Goal: Transaction & Acquisition: Purchase product/service

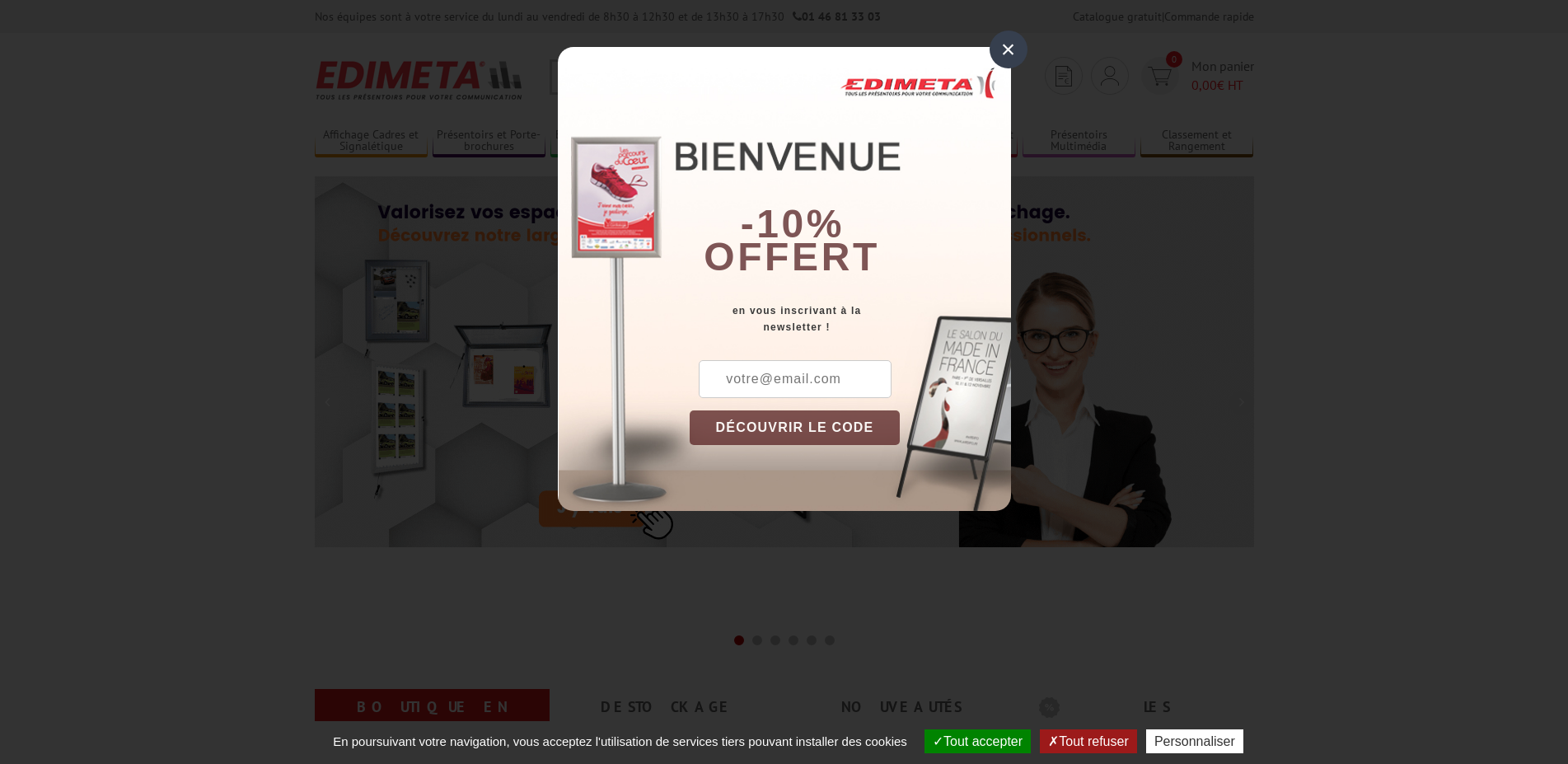
click at [1009, 62] on div "×" at bounding box center [1009, 50] width 38 height 38
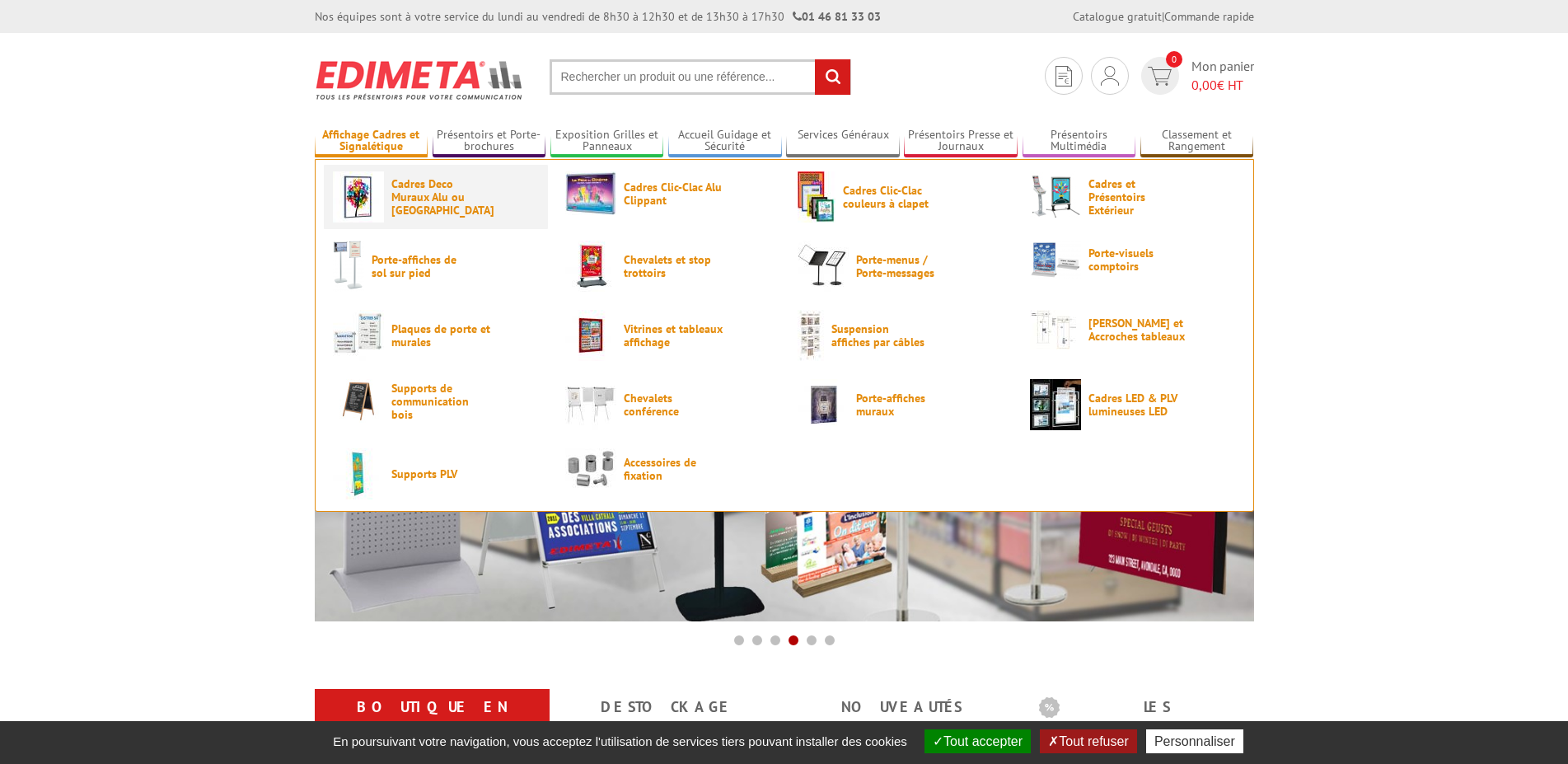
click at [422, 188] on span "Cadres Deco Muraux Alu ou [GEOGRAPHIC_DATA]" at bounding box center [441, 197] width 99 height 40
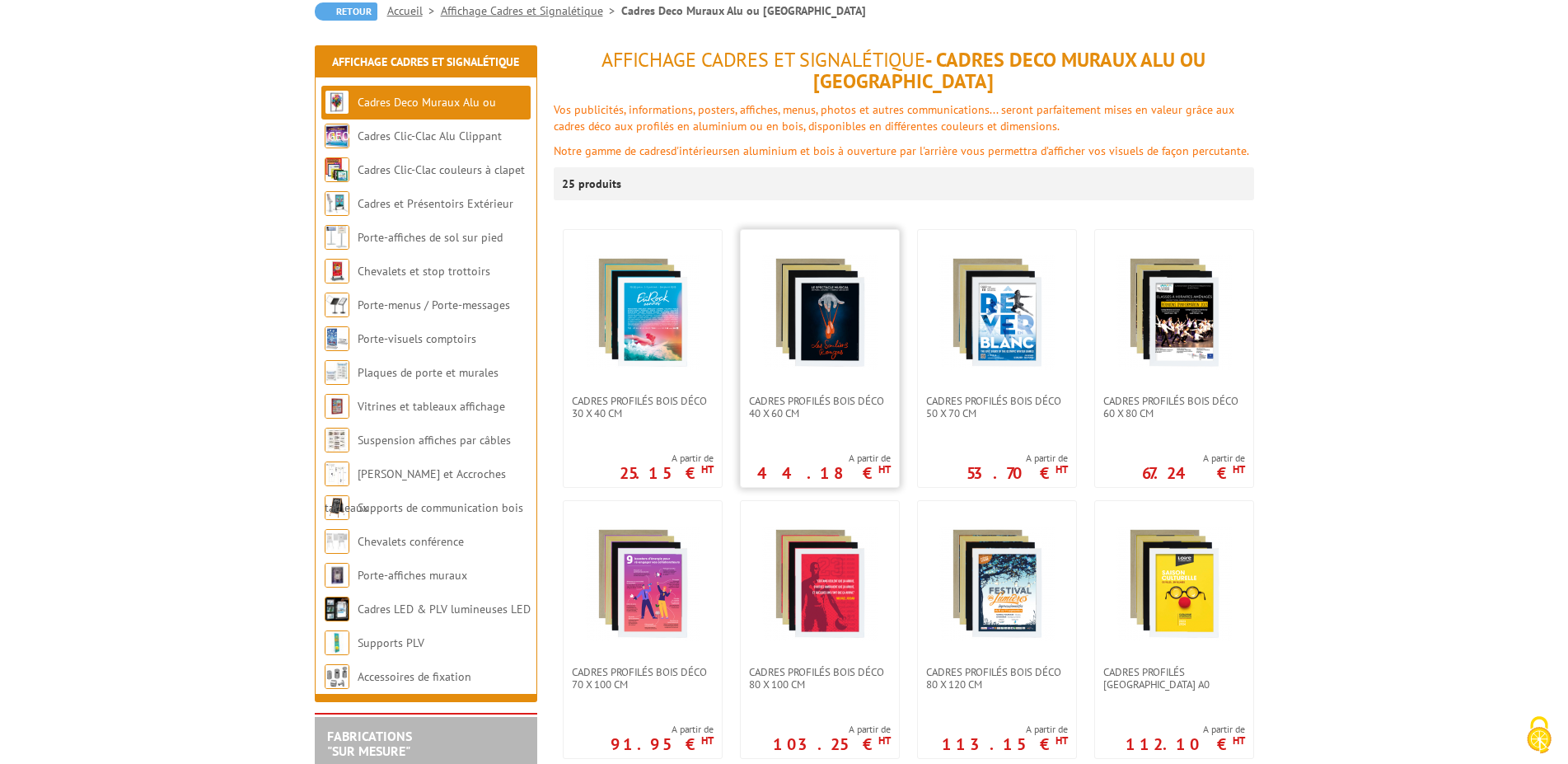
scroll to position [169, 0]
click at [670, 290] on img at bounding box center [642, 311] width 115 height 115
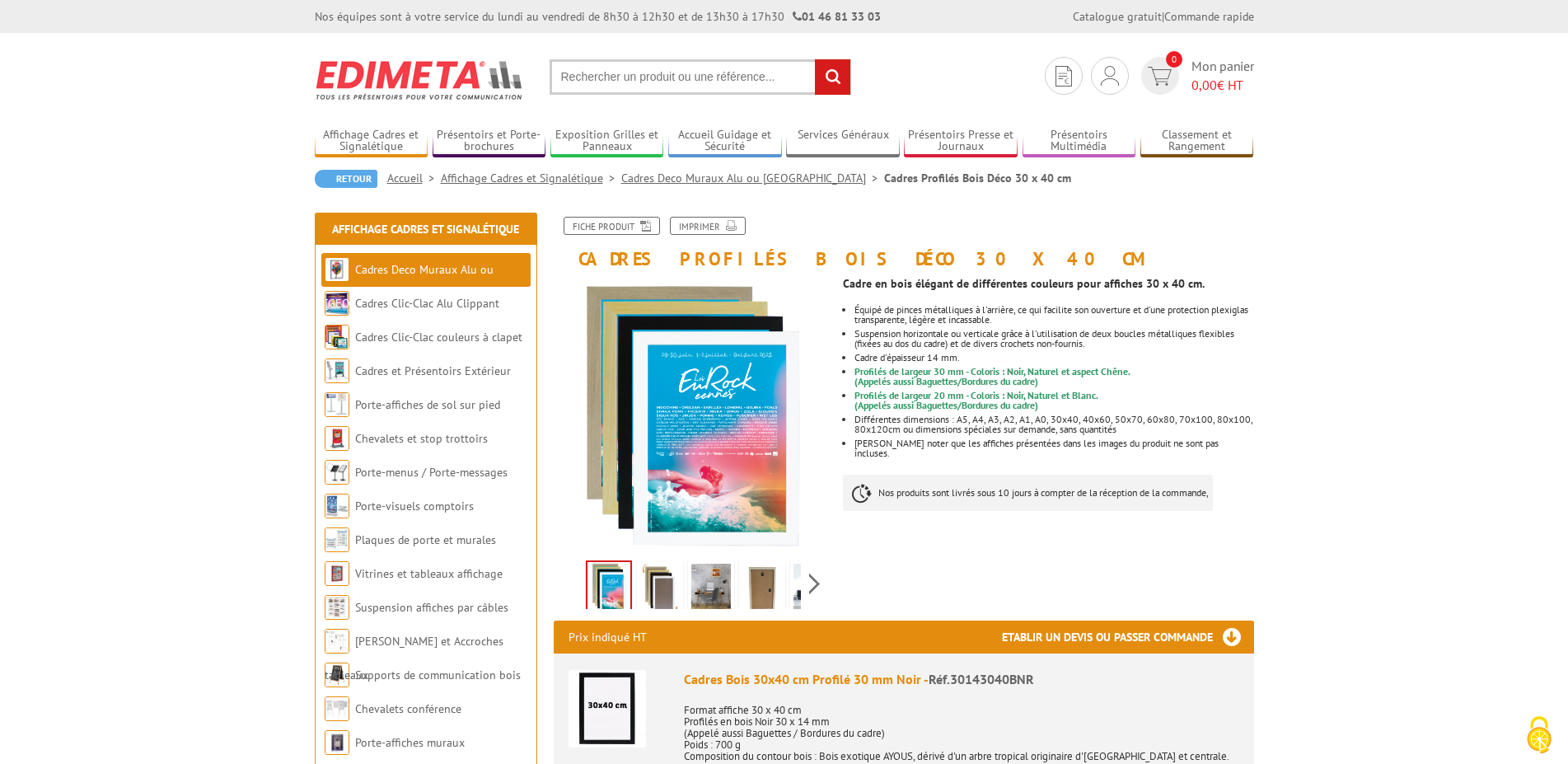
click at [755, 591] on img at bounding box center [763, 590] width 40 height 51
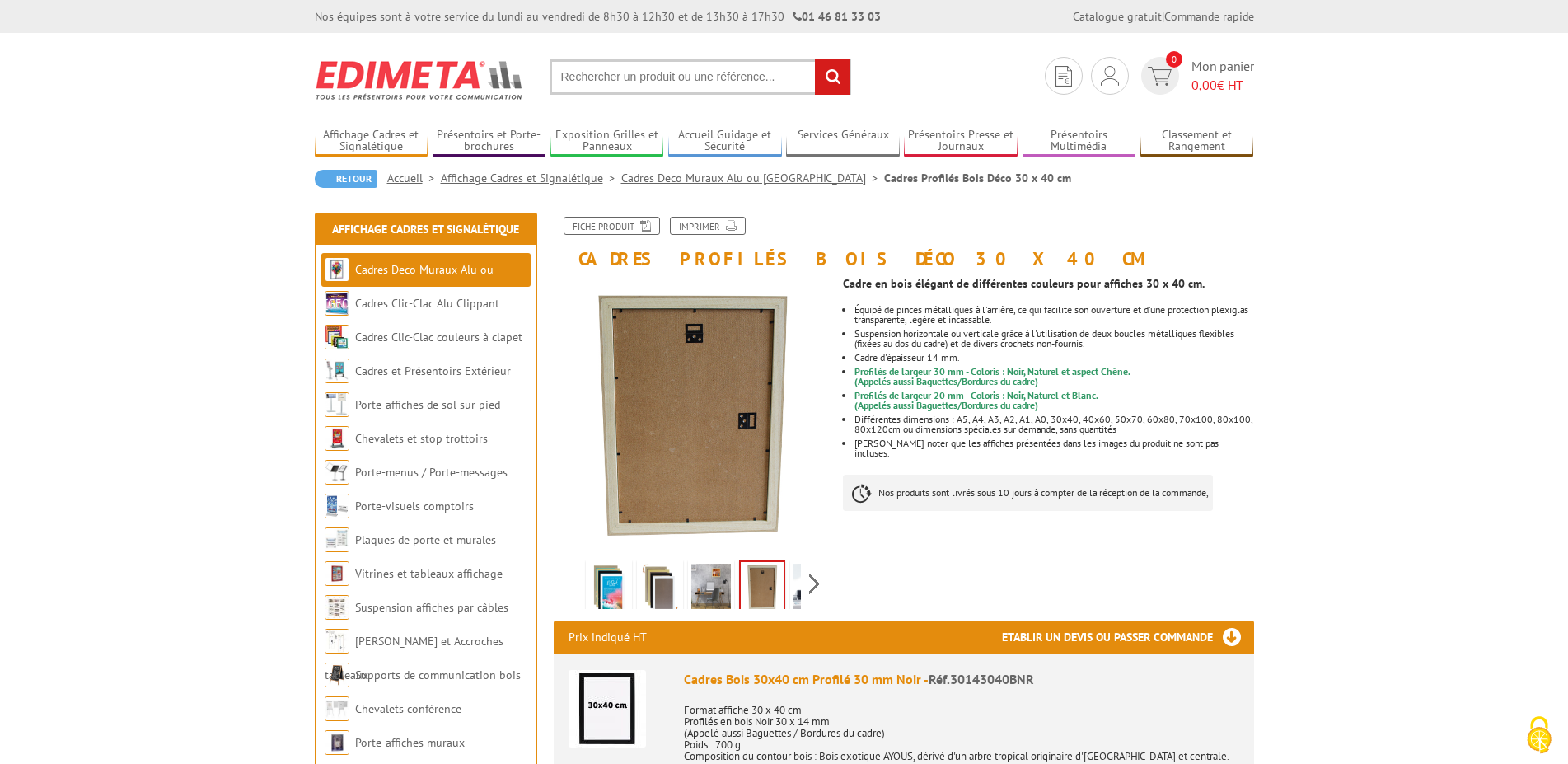
click at [735, 588] on li at bounding box center [711, 584] width 51 height 51
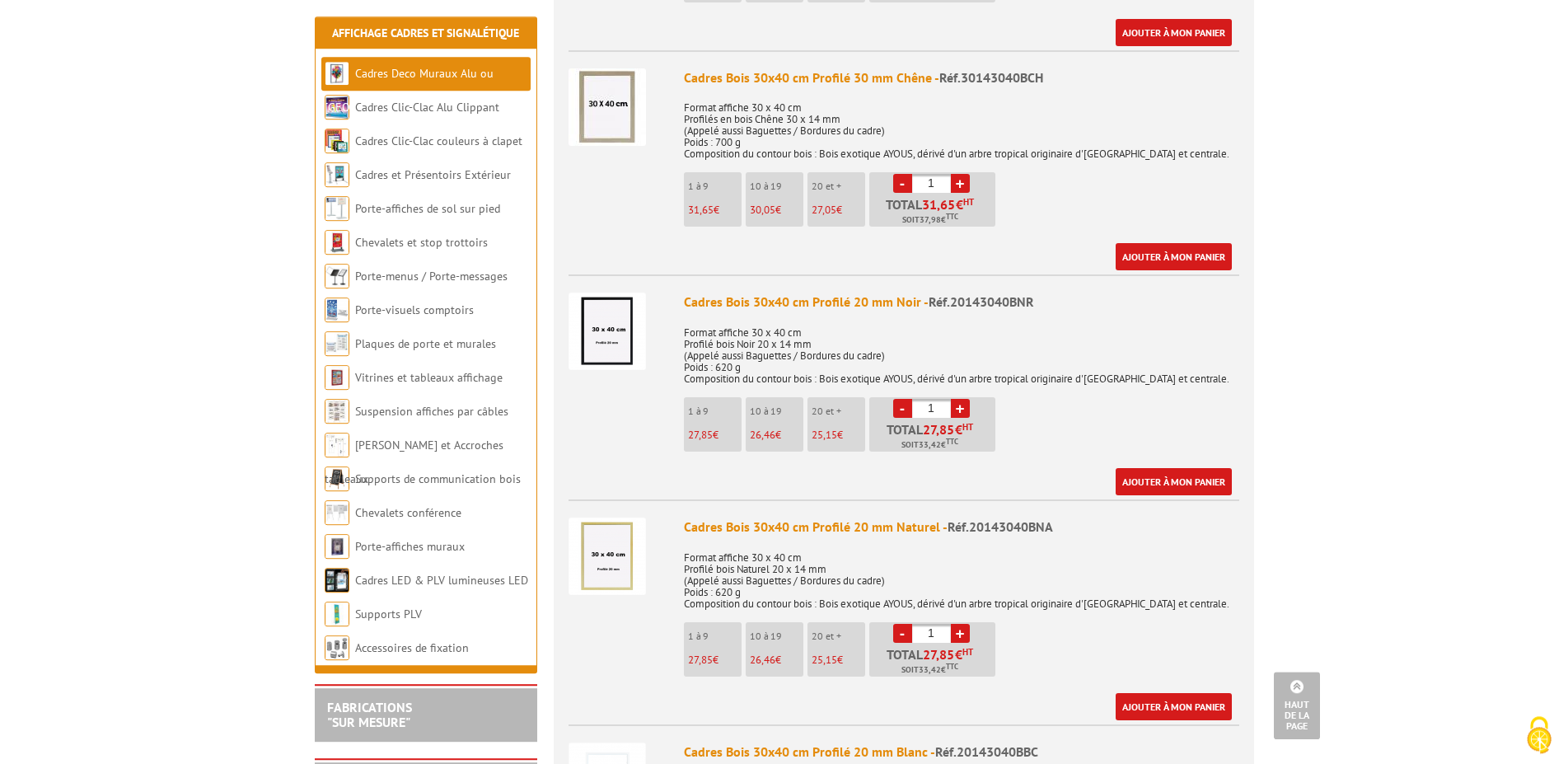
scroll to position [1009, 0]
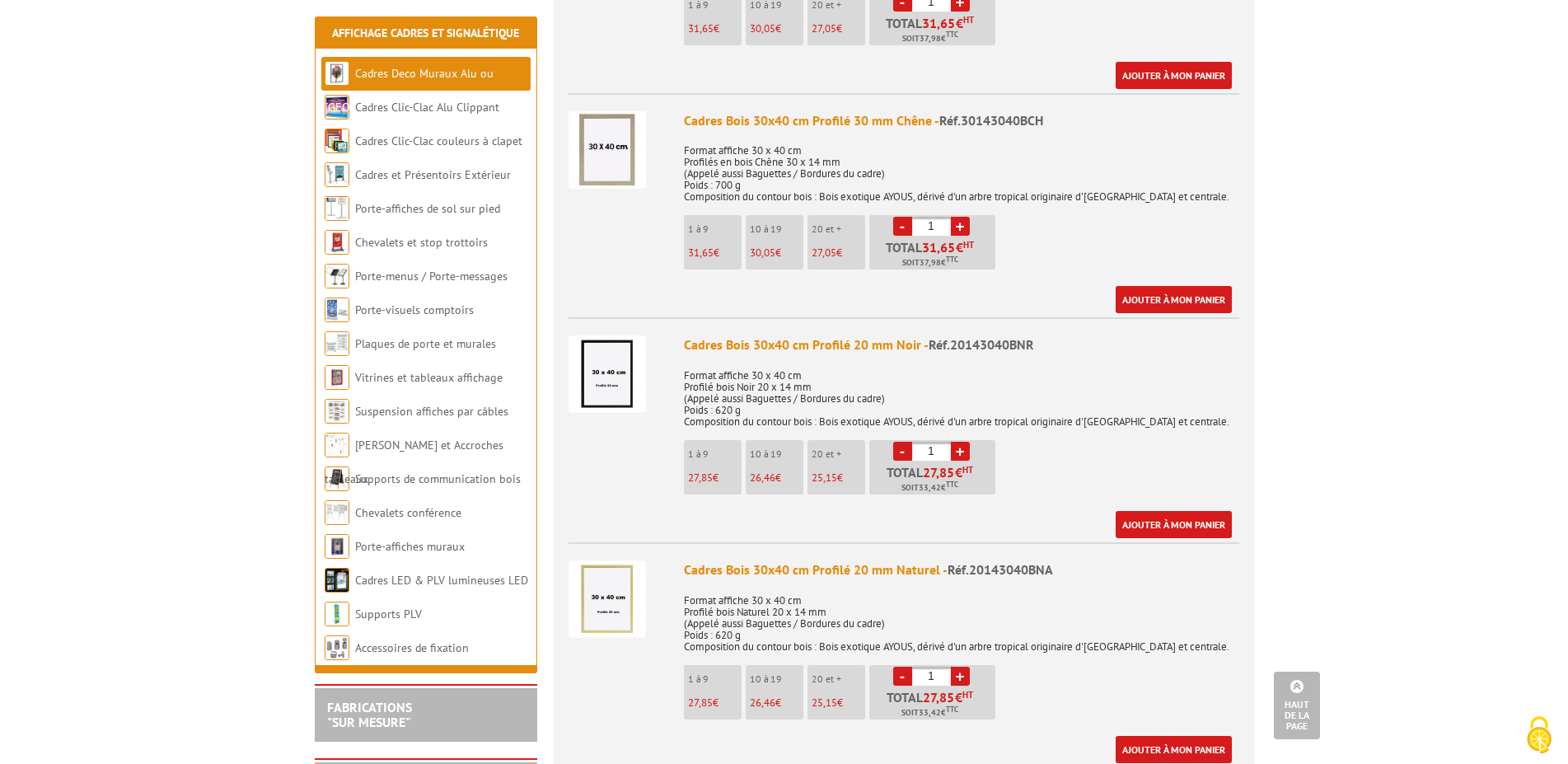
drag, startPoint x: 920, startPoint y: 228, endPoint x: 946, endPoint y: 227, distance: 26.0
click at [946, 227] on input "1" at bounding box center [931, 226] width 39 height 19
type input "3"
click at [1032, 238] on div "Cadres Bois 30x40 cm Profilé 30 mm Chêne - Réf.30143040BCH Format affiche 30 x …" at bounding box center [961, 213] width 555 height 203
click at [445, 429] on li "[PERSON_NAME] et Accroches tableaux" at bounding box center [426, 445] width 209 height 34
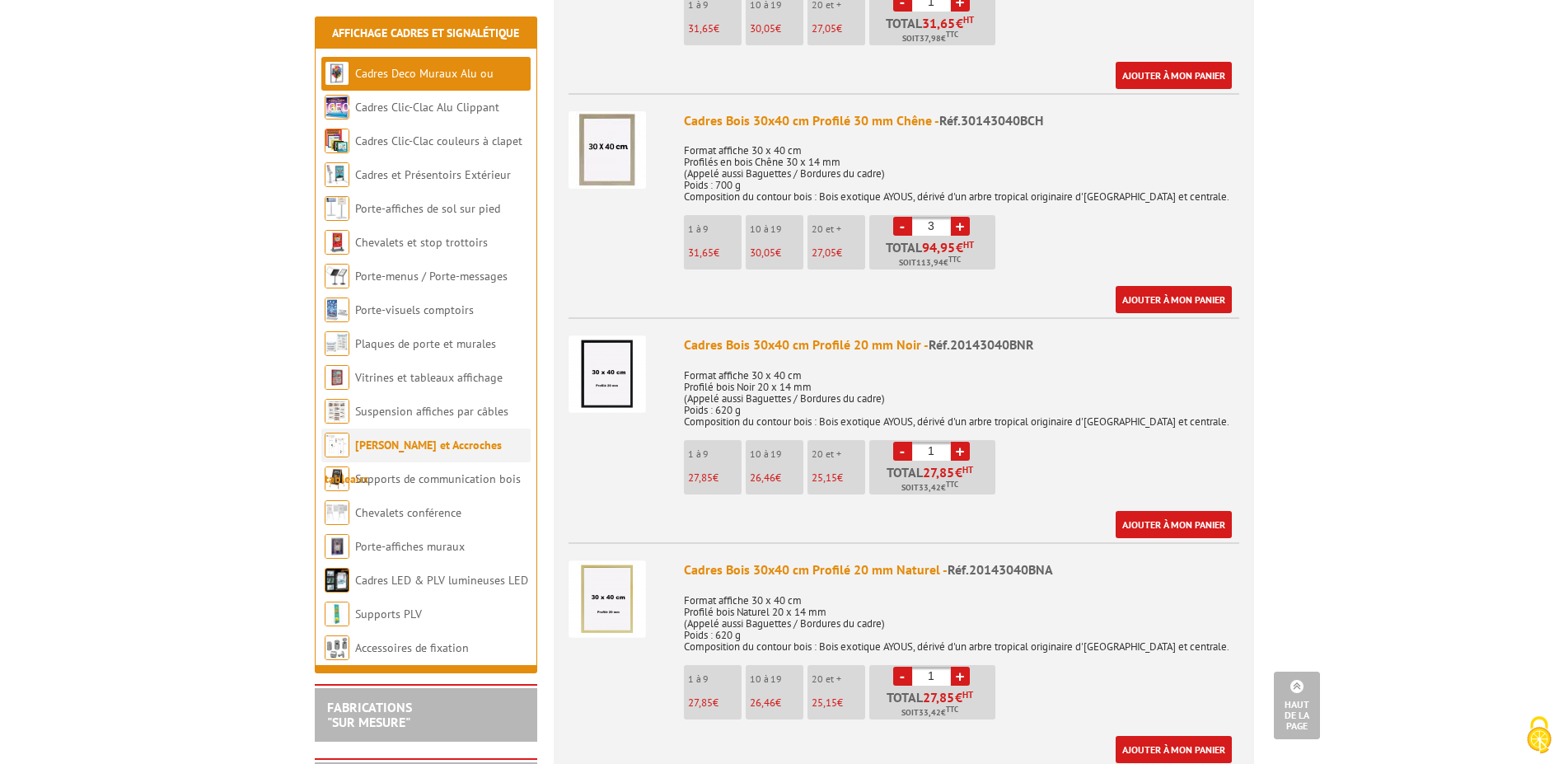
click at [447, 438] on li "[PERSON_NAME] et Accroches tableaux" at bounding box center [426, 445] width 209 height 34
click at [447, 443] on link "[PERSON_NAME] et Accroches tableaux" at bounding box center [413, 462] width 177 height 49
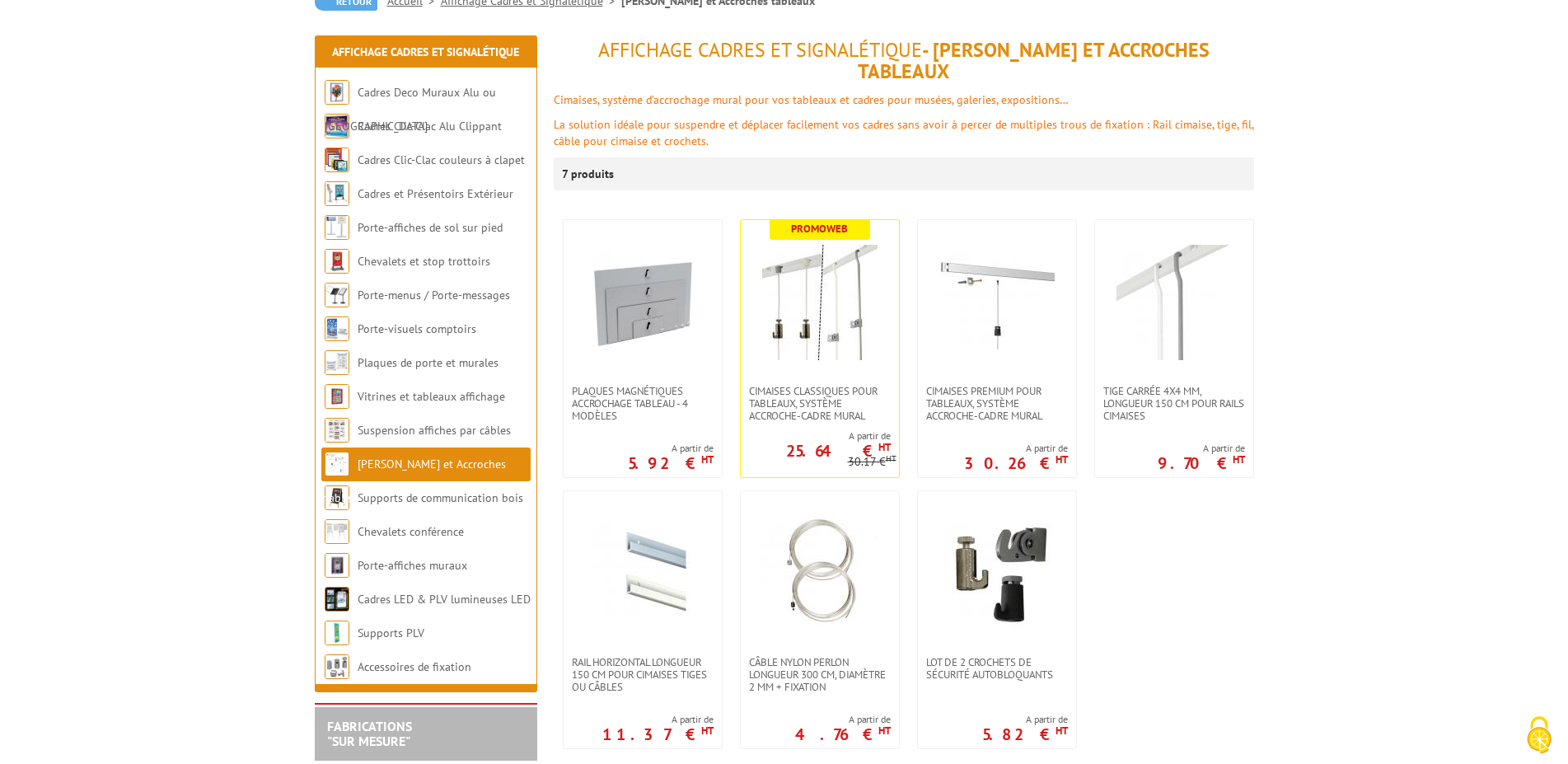
scroll to position [514, 0]
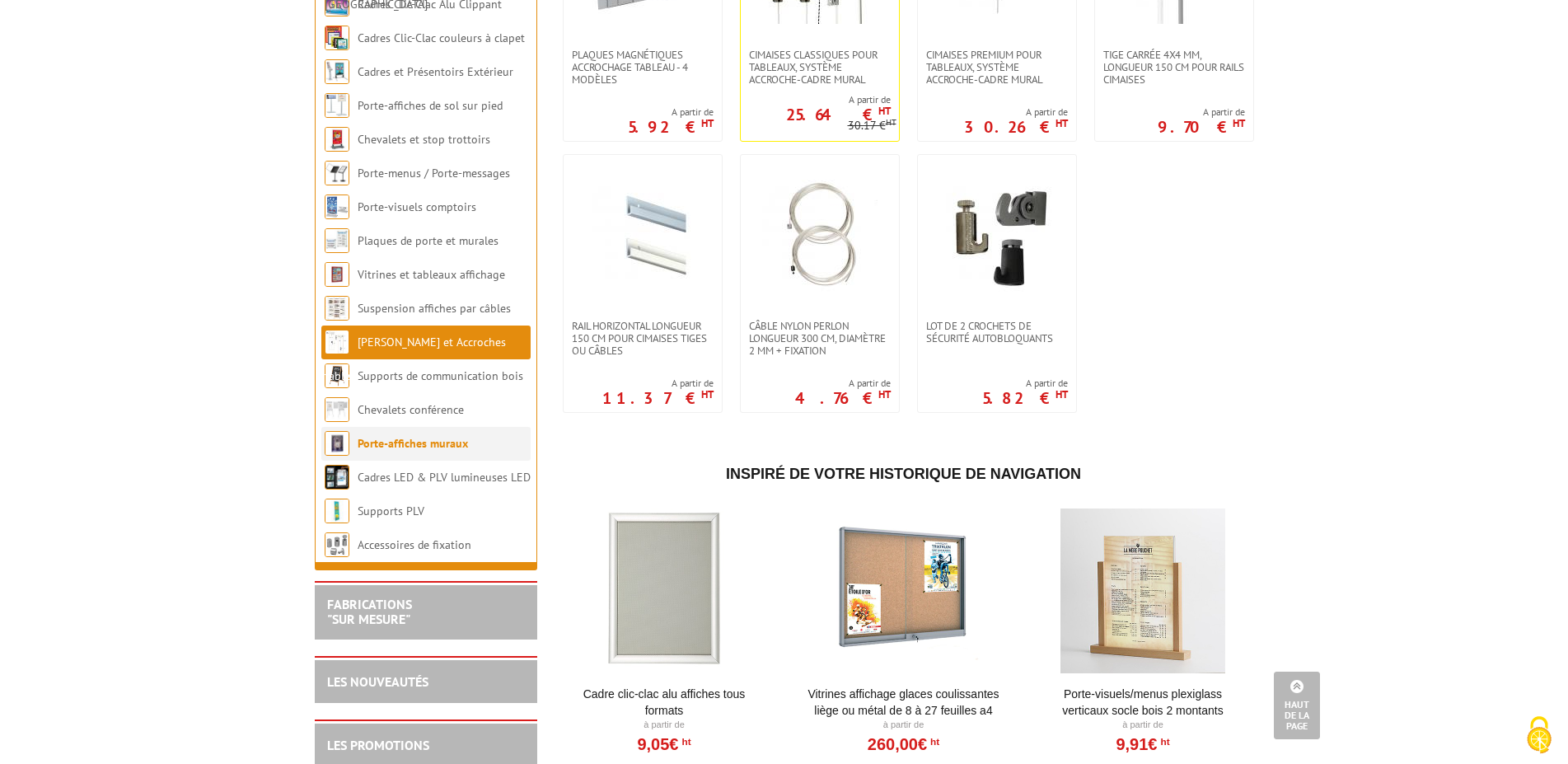
click at [424, 436] on link "Porte-affiches muraux" at bounding box center [413, 443] width 110 height 15
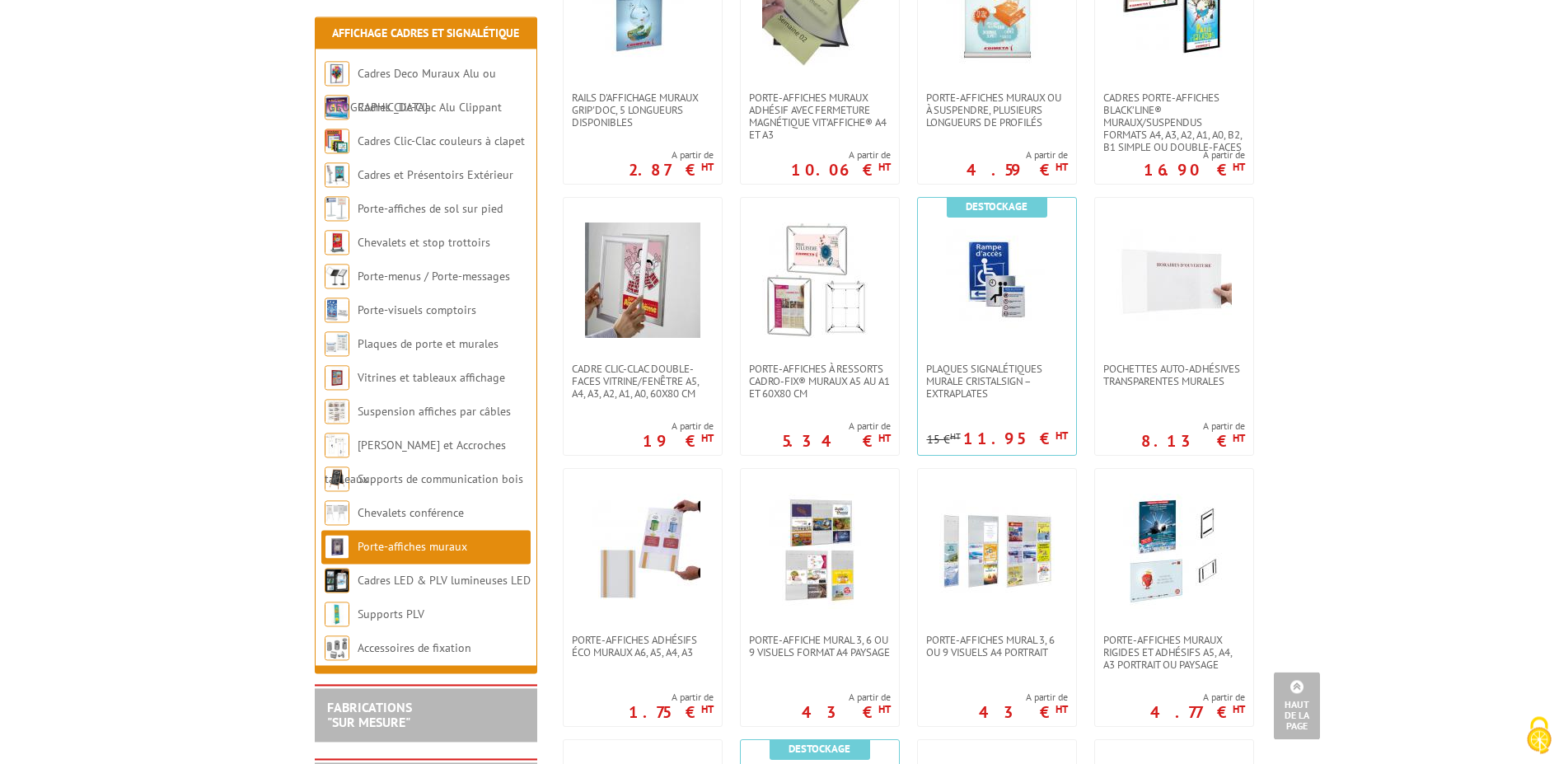
scroll to position [673, 0]
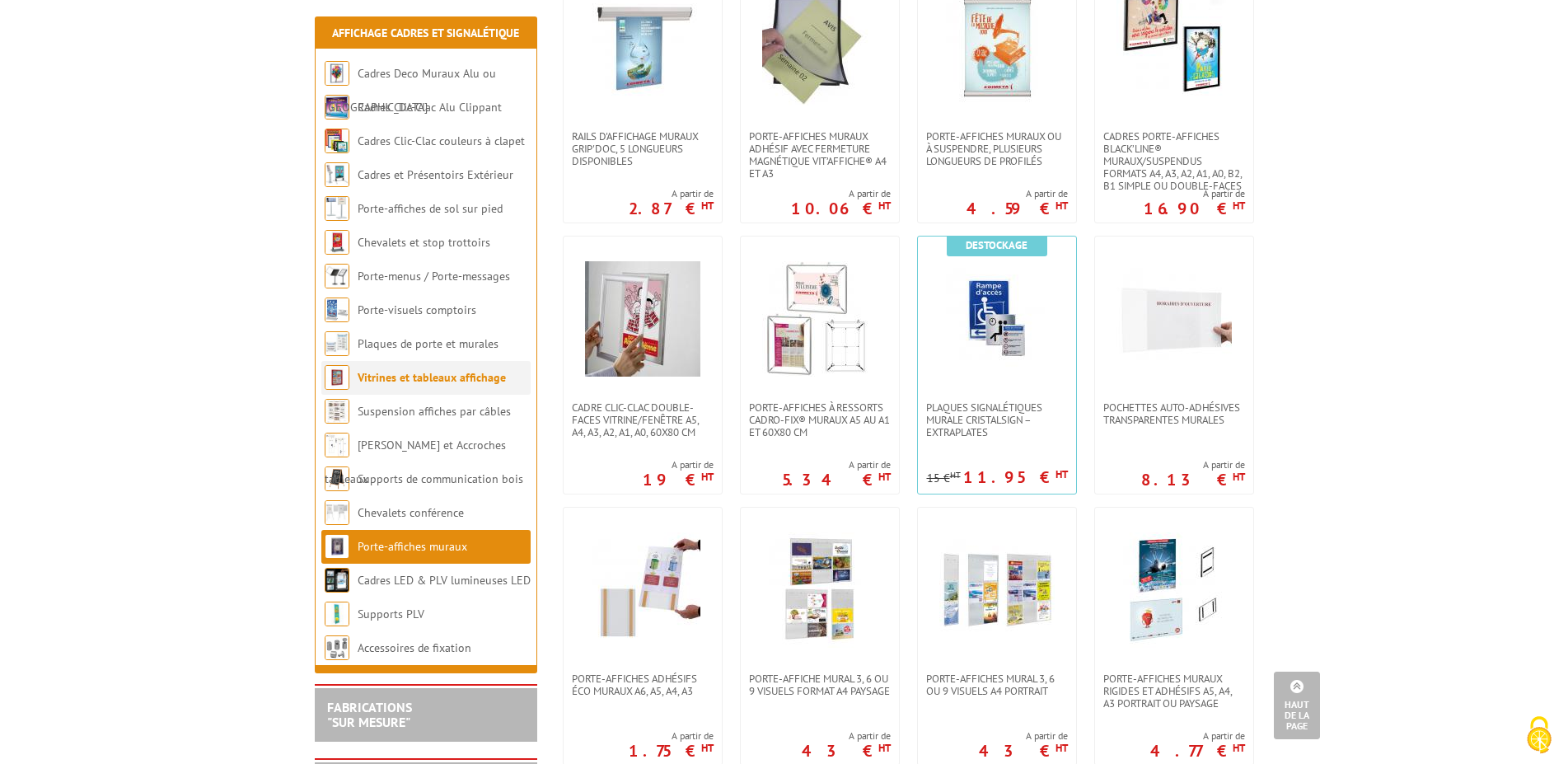
click at [403, 382] on link "Vitrines et tableaux affichage" at bounding box center [432, 378] width 149 height 15
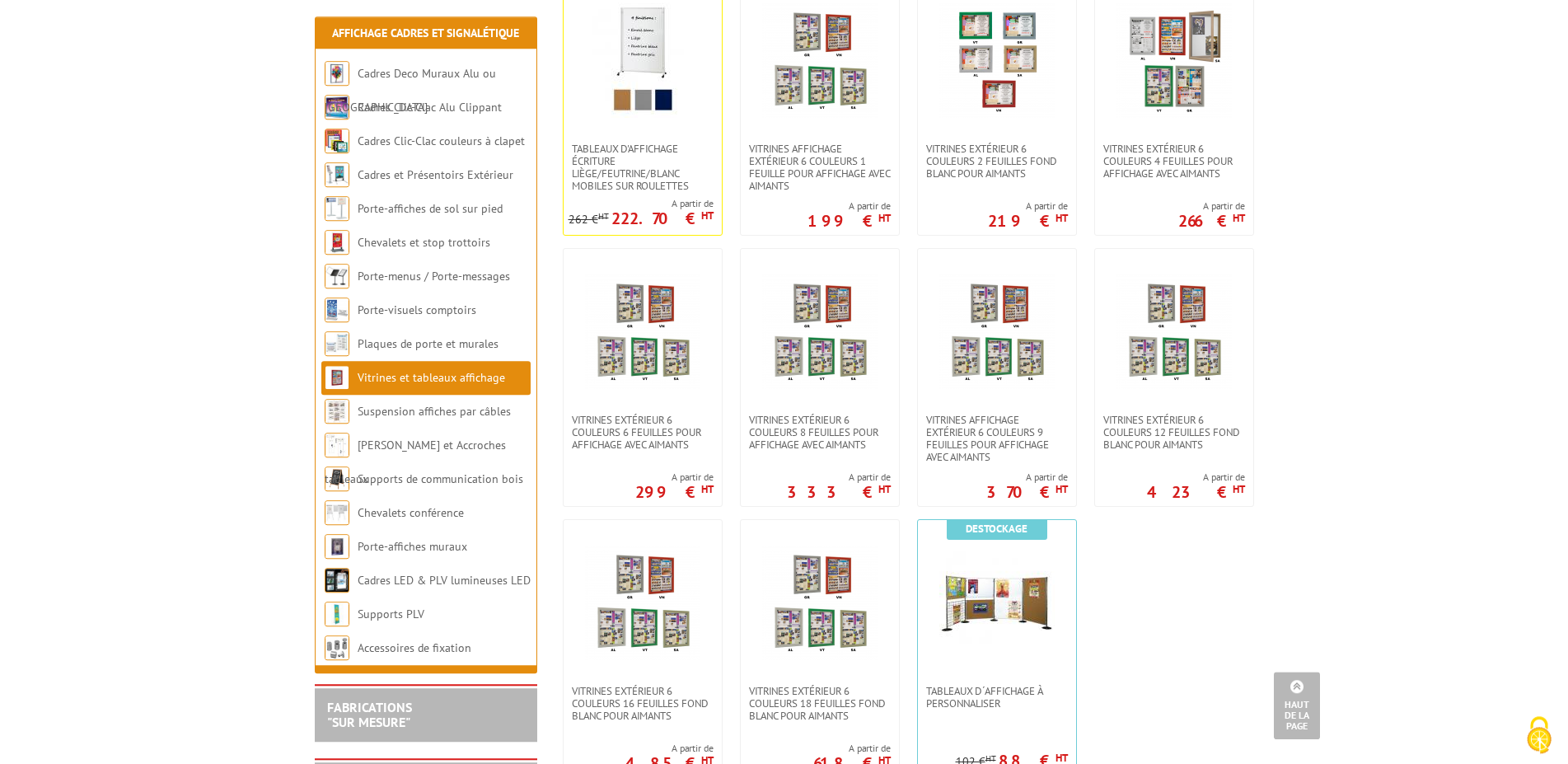
scroll to position [1261, 0]
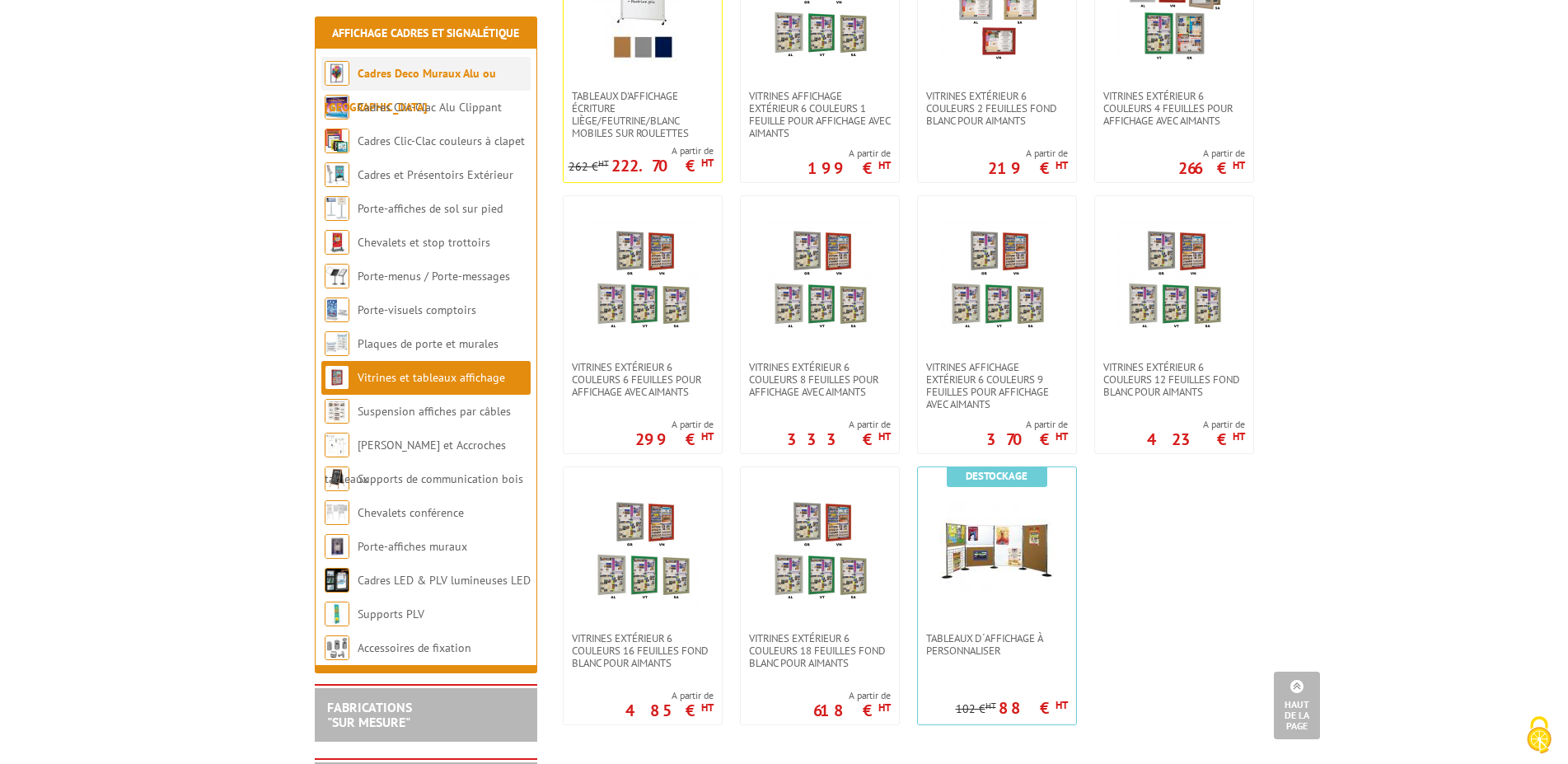
click at [496, 72] on link "Cadres Deco Muraux Alu ou [GEOGRAPHIC_DATA]" at bounding box center [410, 90] width 172 height 49
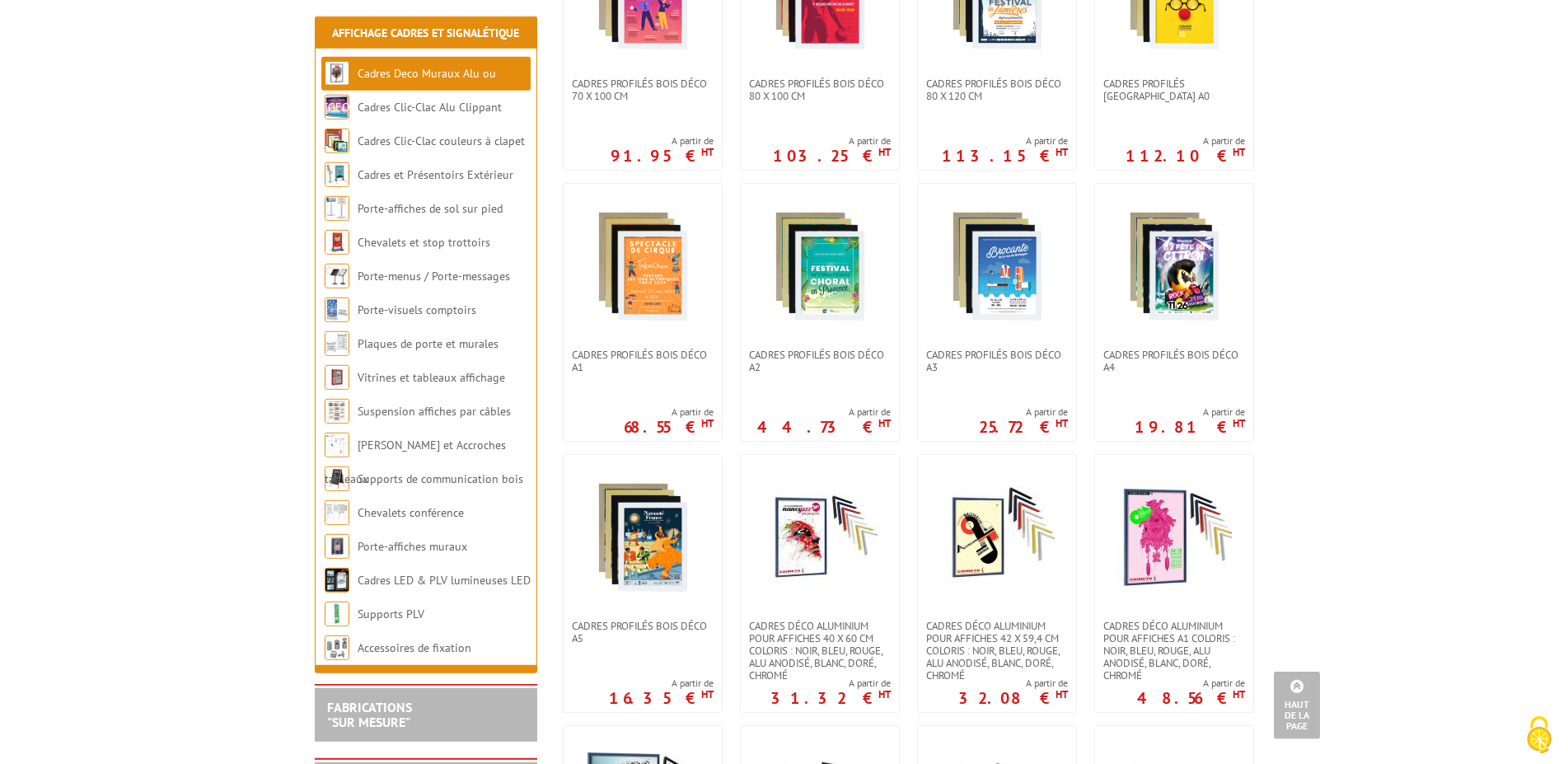
scroll to position [757, 0]
click at [1179, 249] on img at bounding box center [1174, 265] width 115 height 115
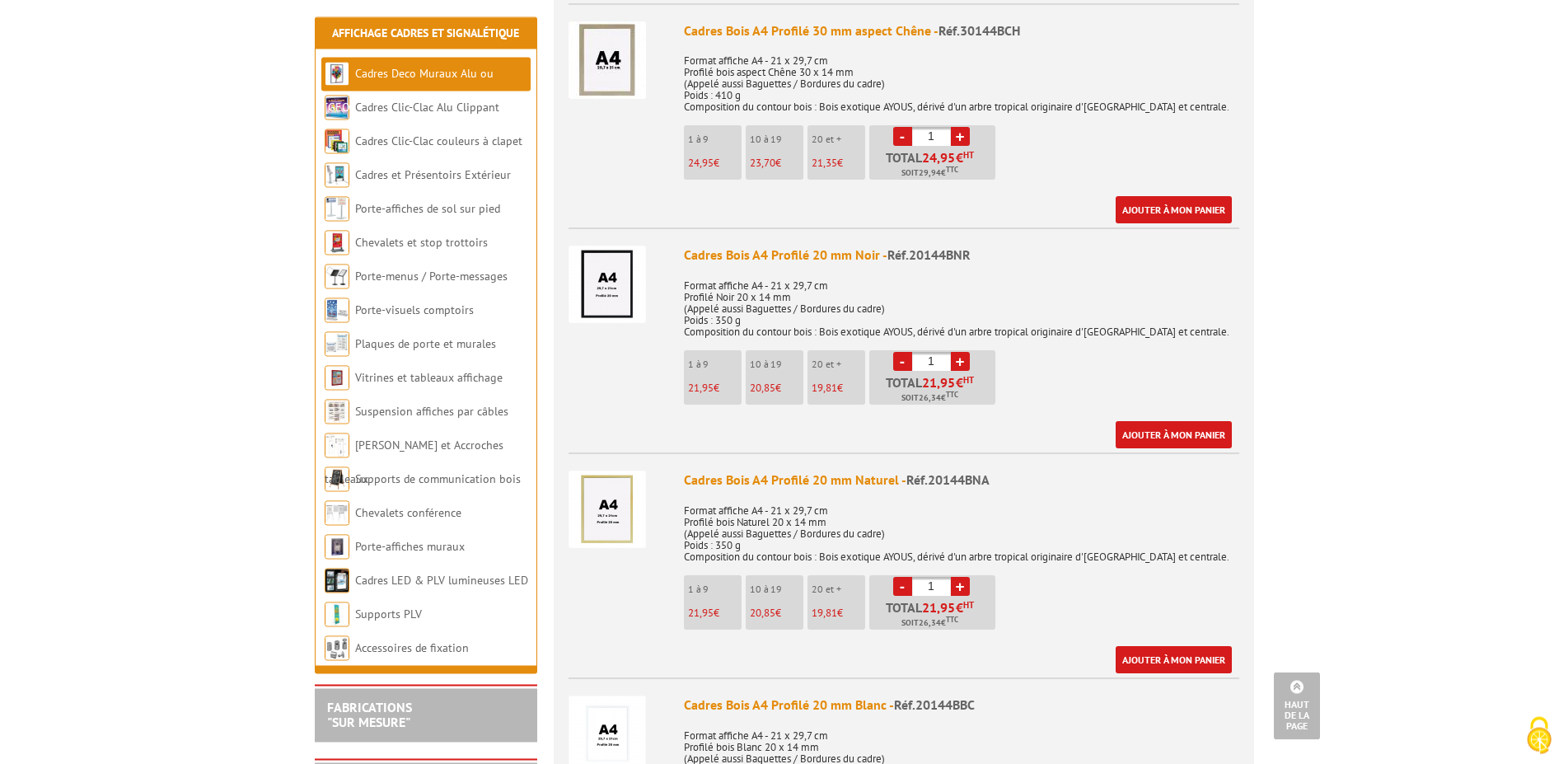
scroll to position [1094, 0]
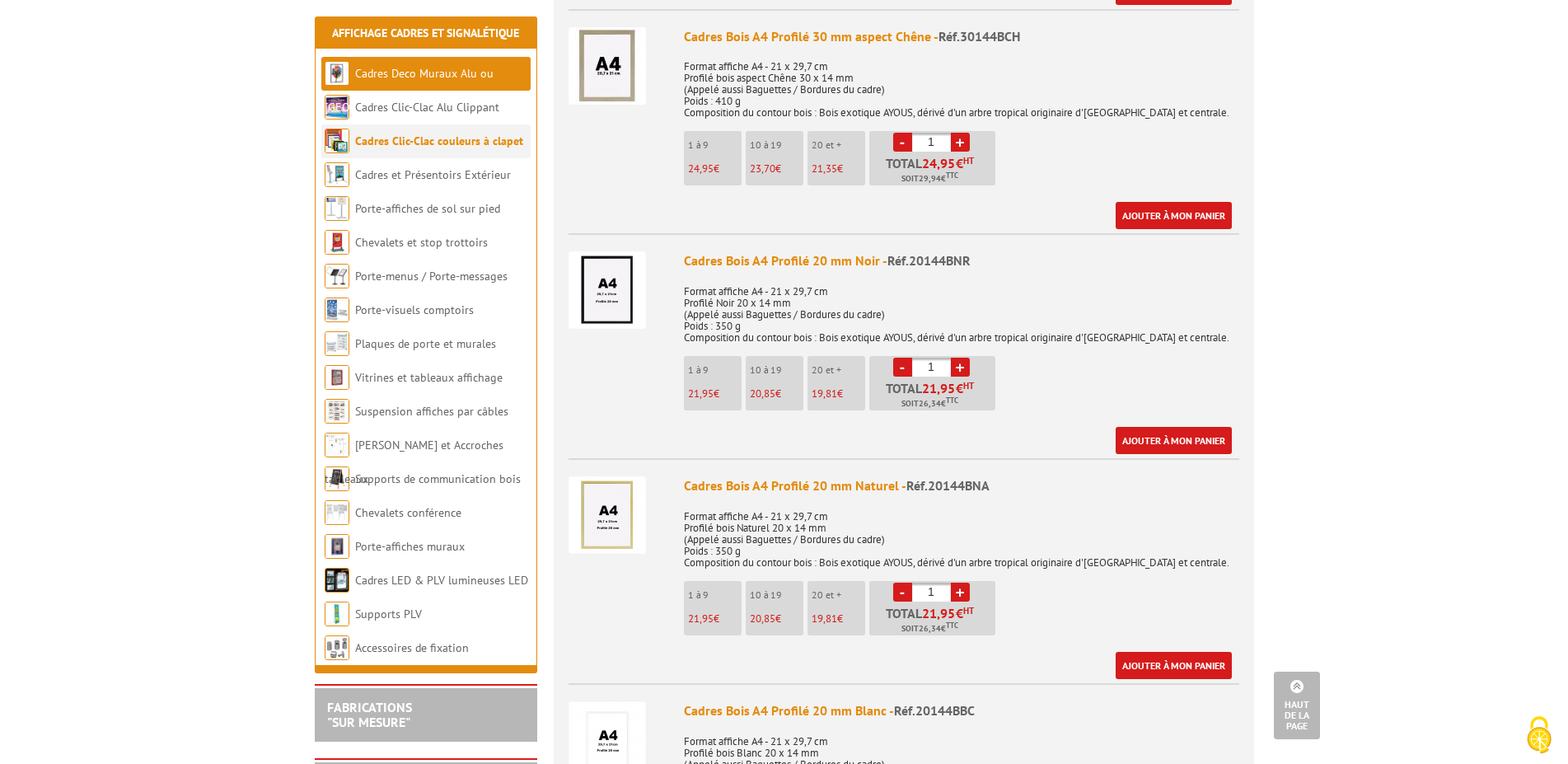
click at [516, 144] on link "Cadres Clic-Clac couleurs à clapet" at bounding box center [439, 141] width 169 height 15
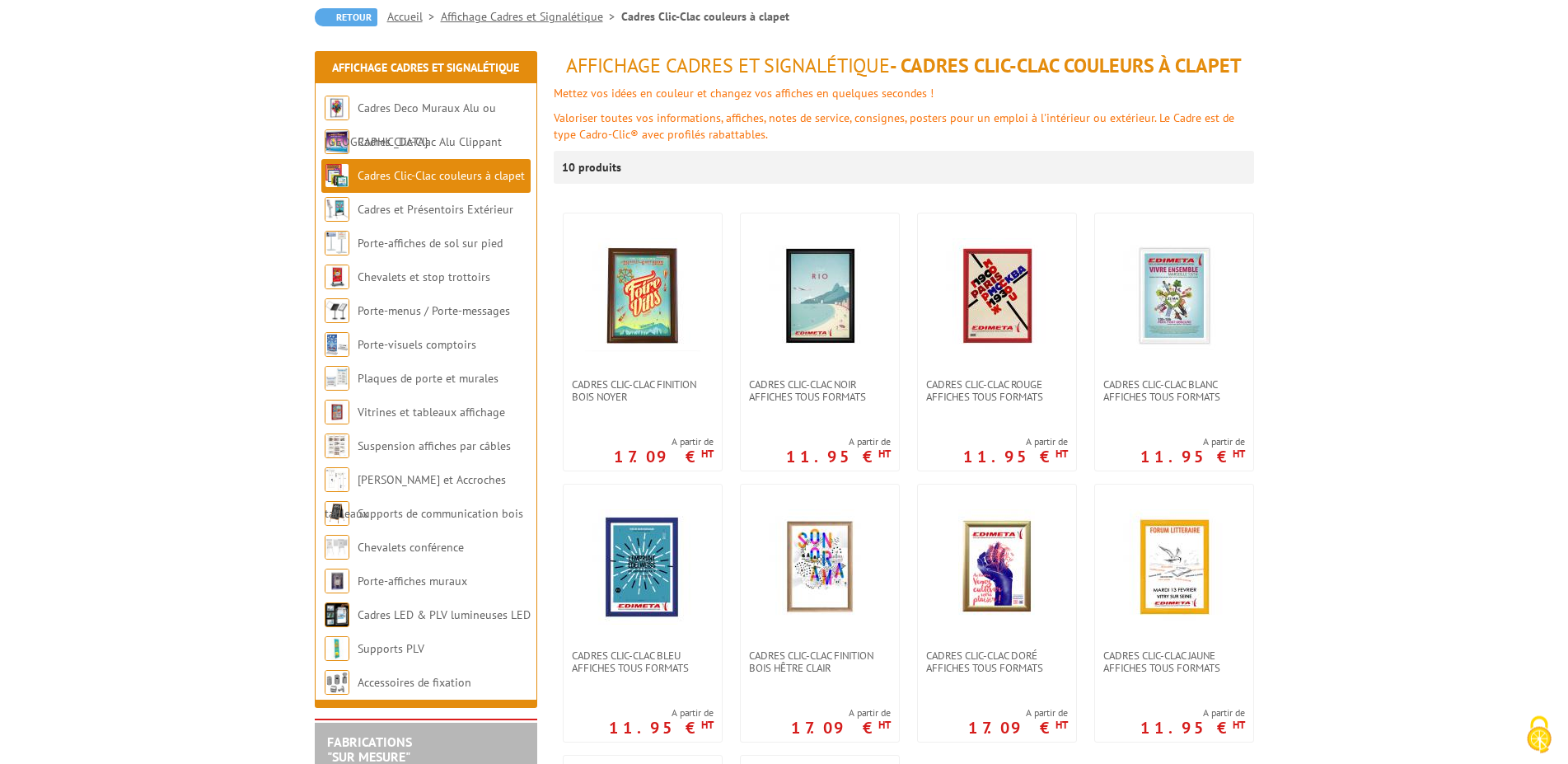
scroll to position [169, 0]
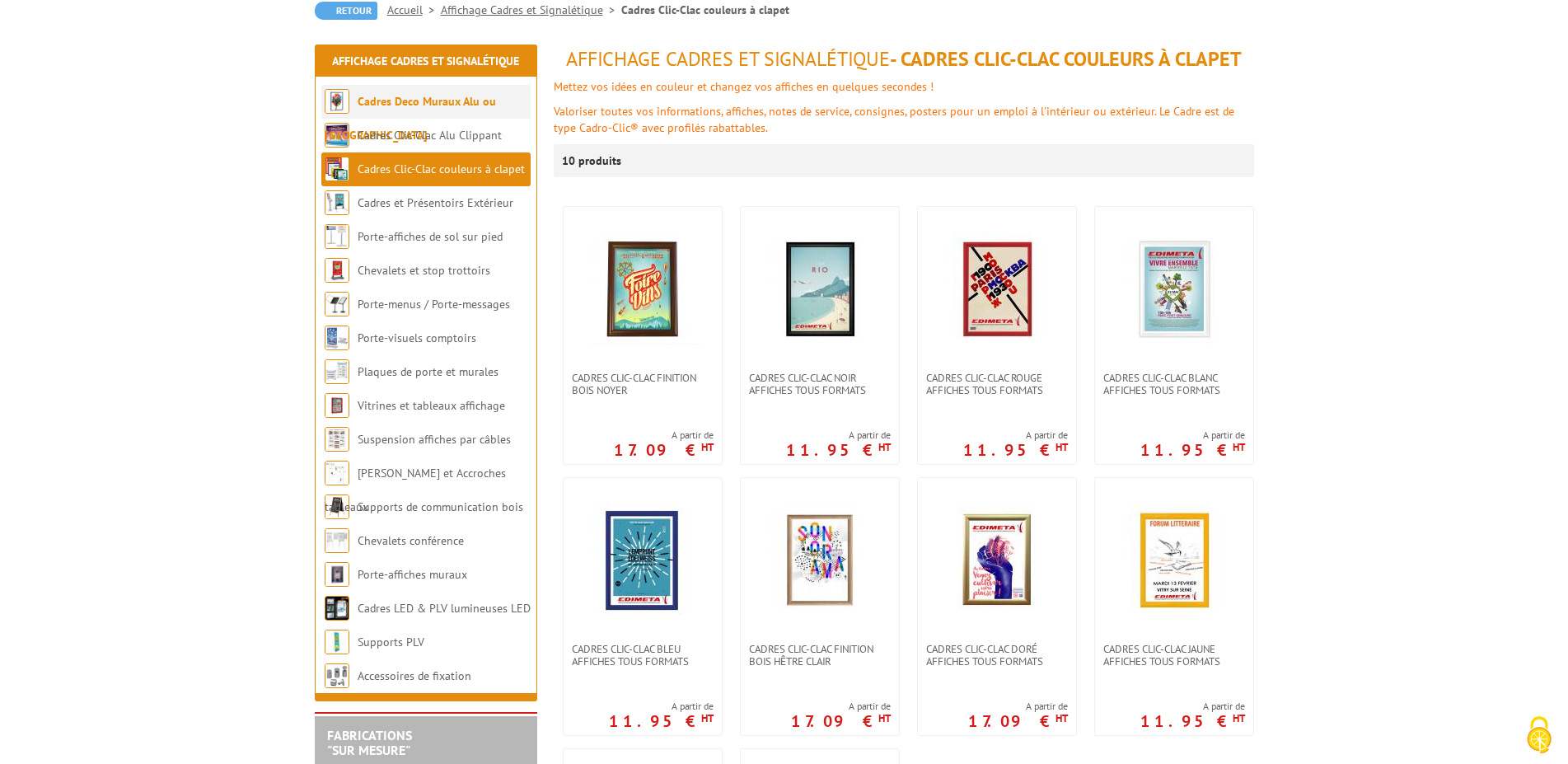
click at [479, 105] on link "Cadres Deco Muraux Alu ou [GEOGRAPHIC_DATA]" at bounding box center [410, 118] width 172 height 49
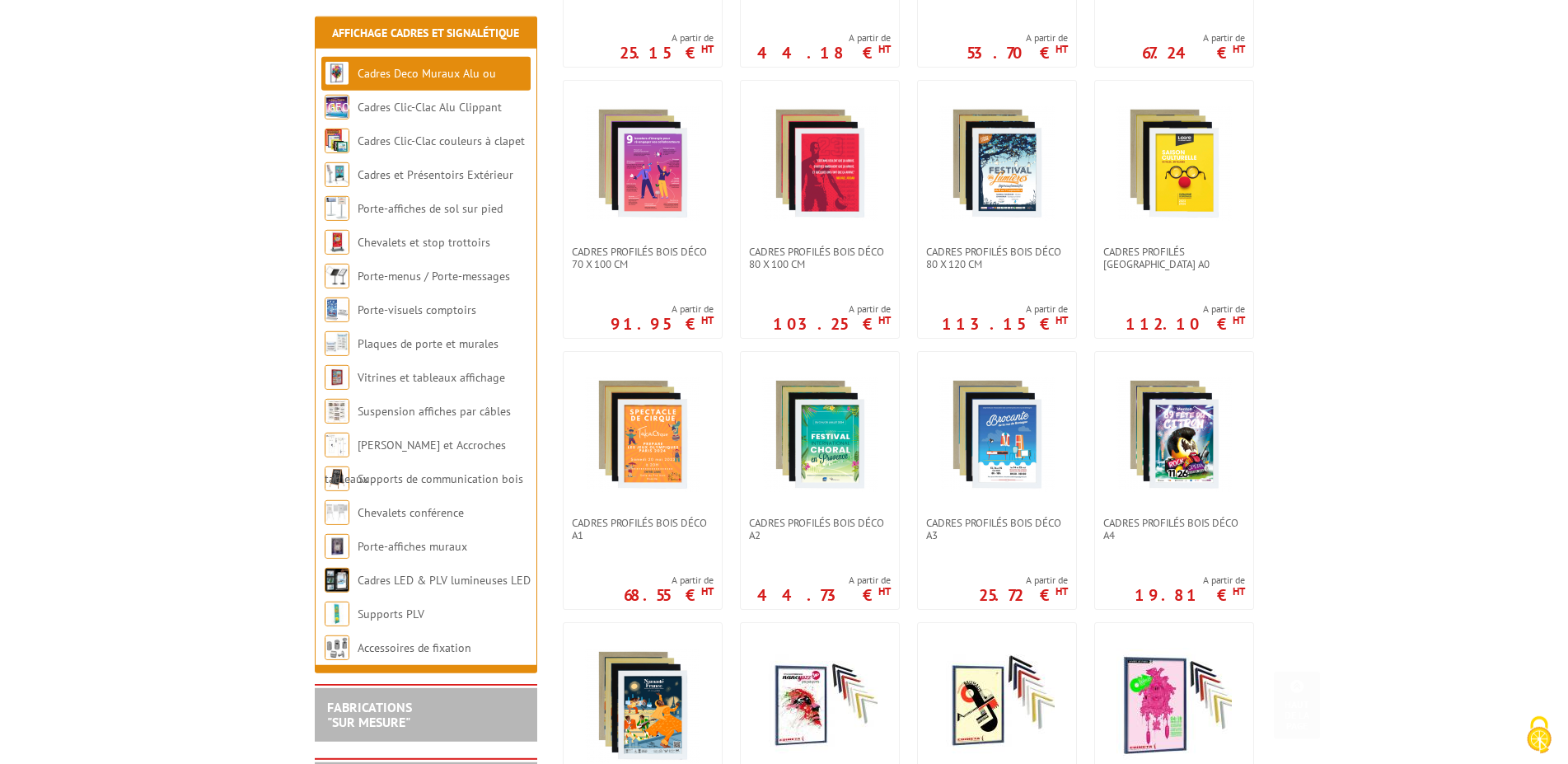
scroll to position [589, 0]
click at [414, 105] on link "Cadres Clic-Clac Alu Clippant" at bounding box center [430, 107] width 144 height 15
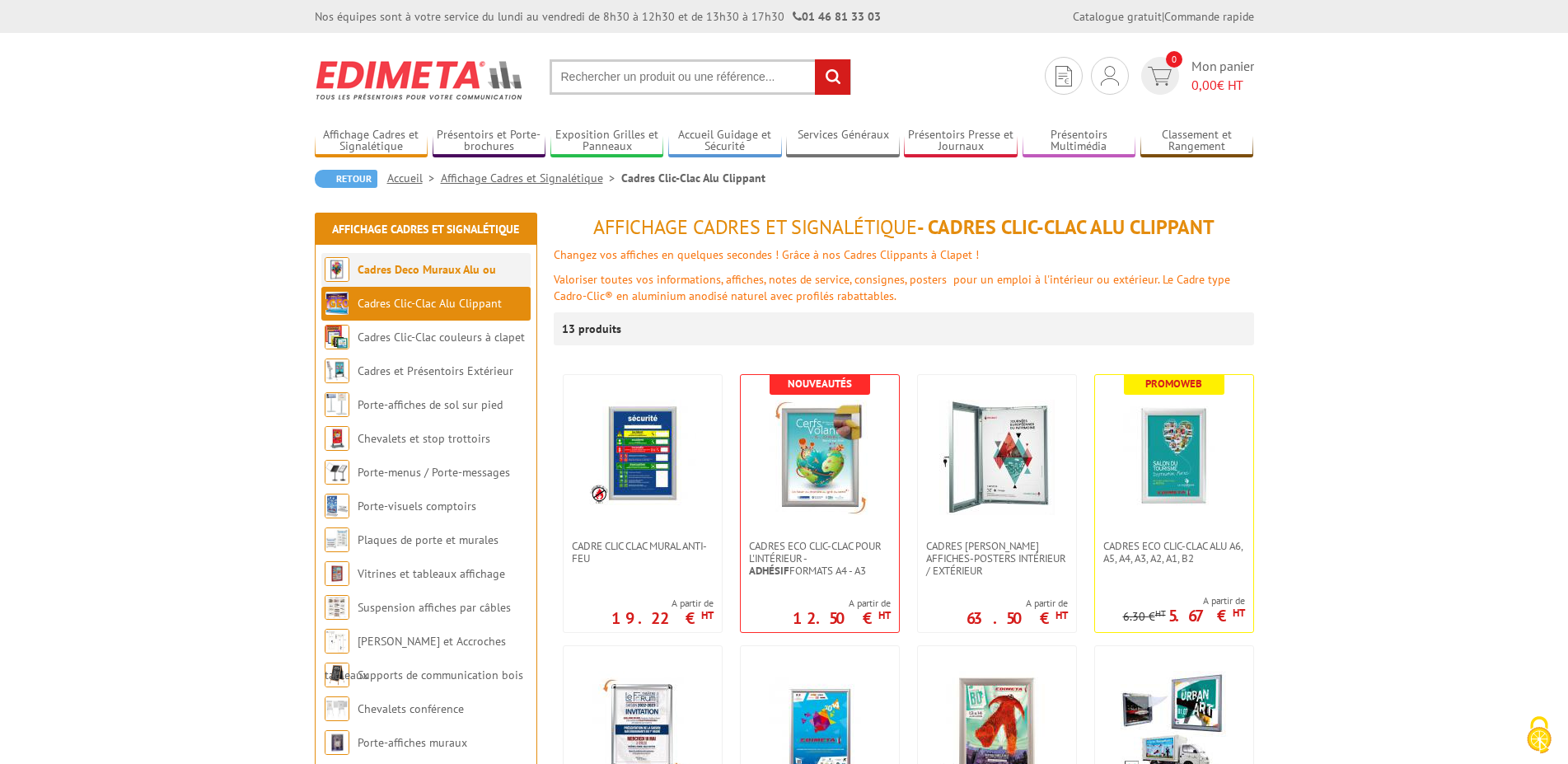
click at [458, 274] on link "Cadres Deco Muraux Alu ou [GEOGRAPHIC_DATA]" at bounding box center [410, 286] width 172 height 49
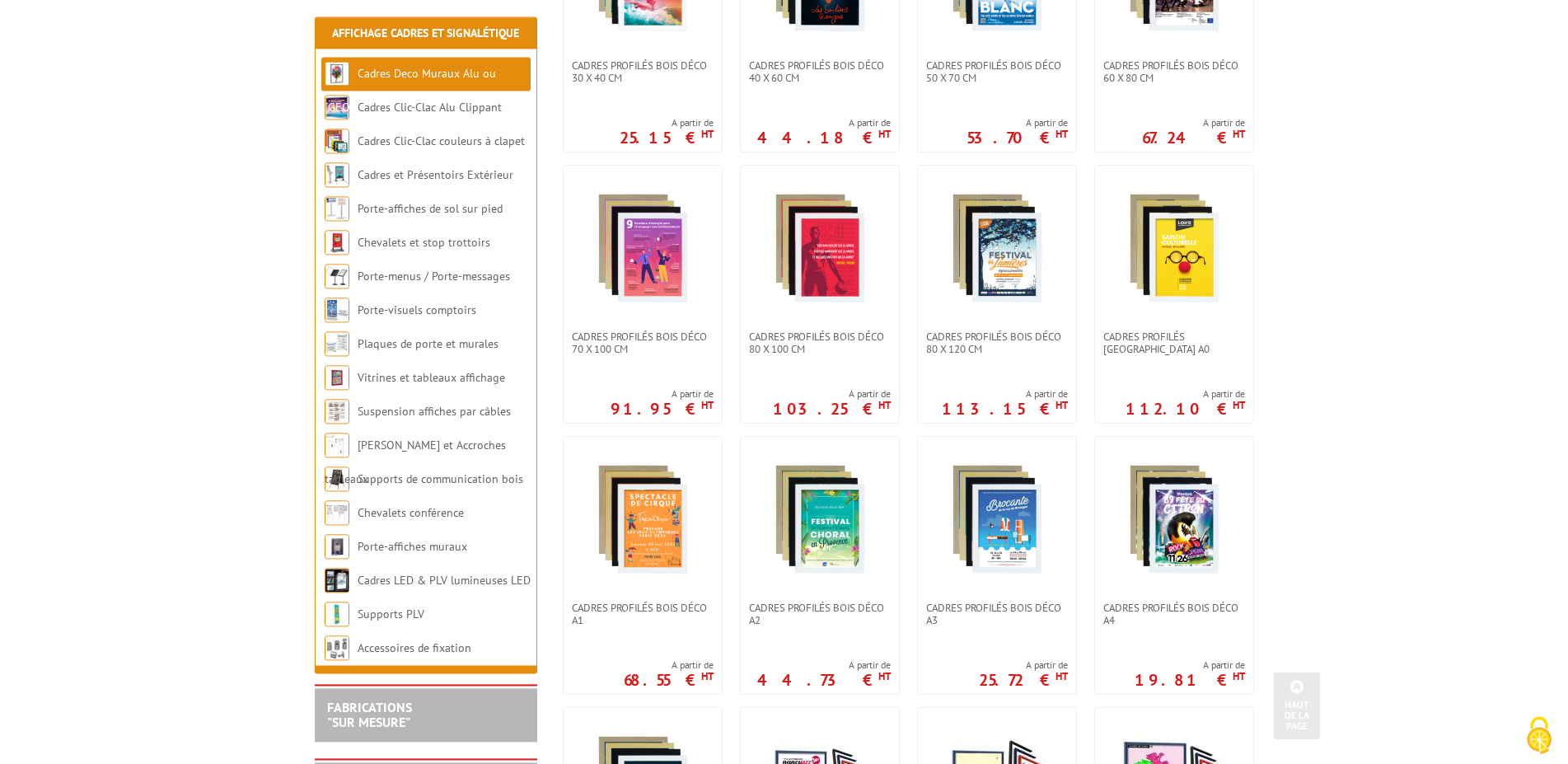
scroll to position [505, 0]
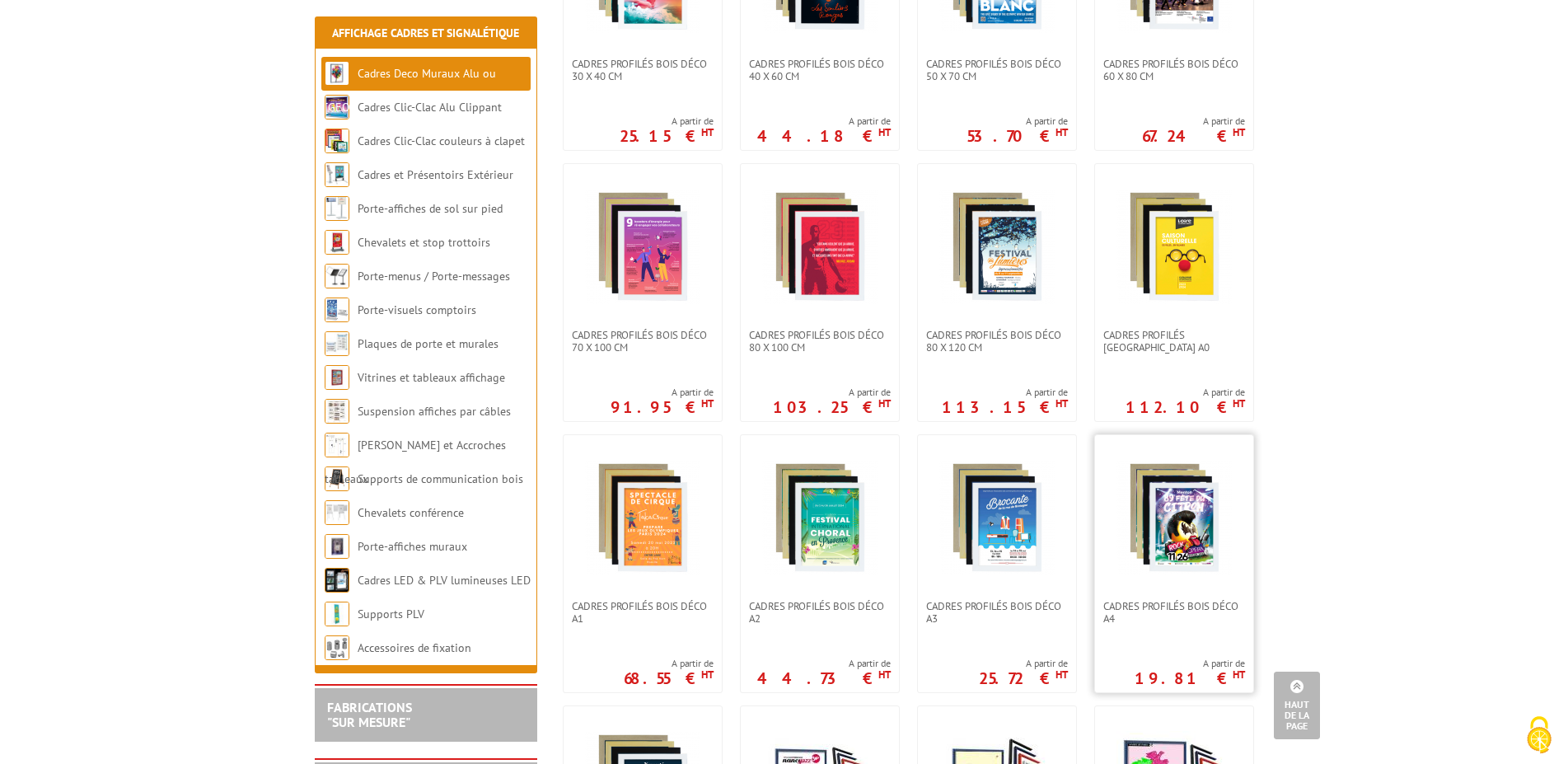
click at [1194, 521] on img at bounding box center [1174, 517] width 115 height 115
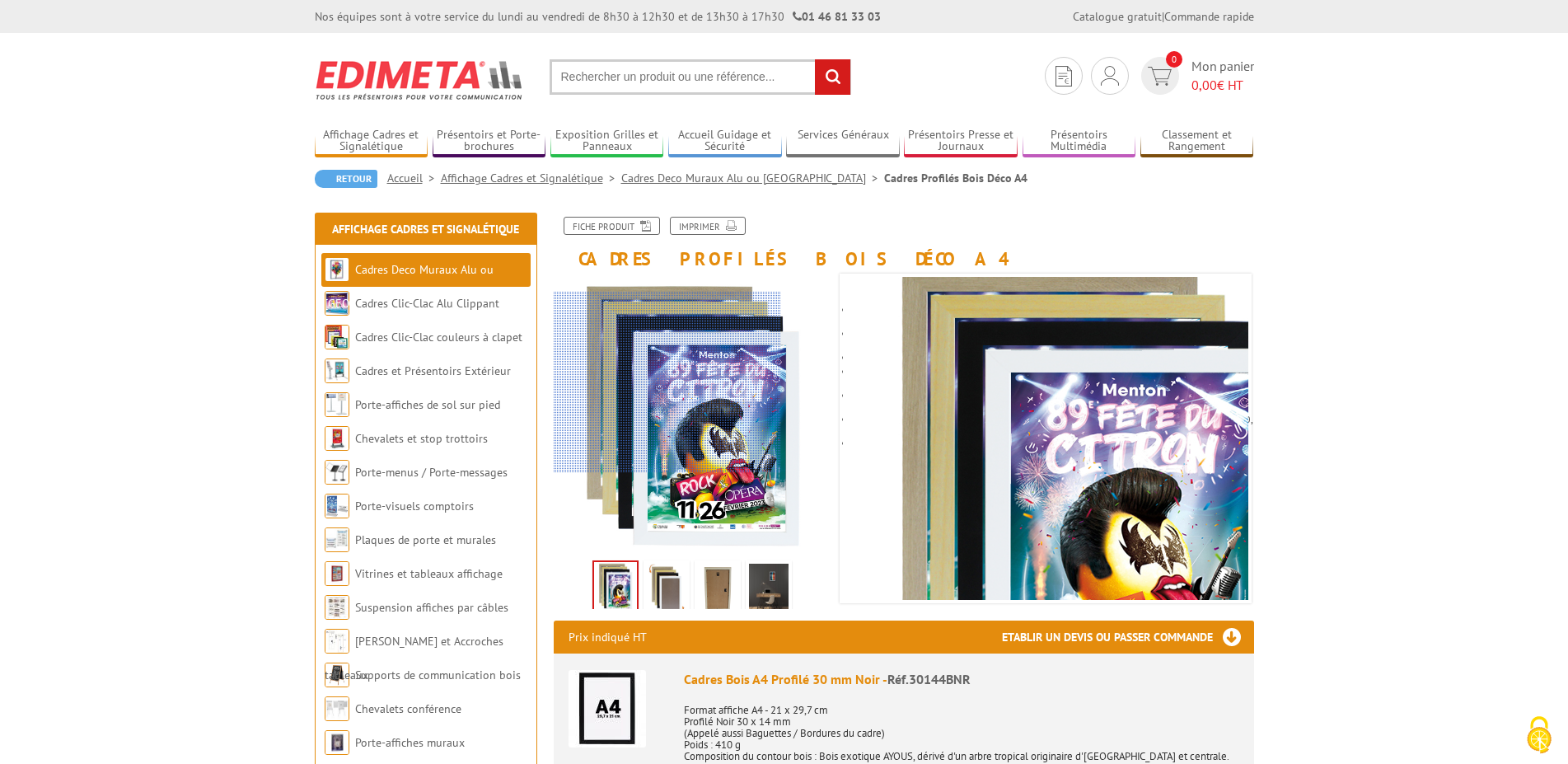
scroll to position [84, 0]
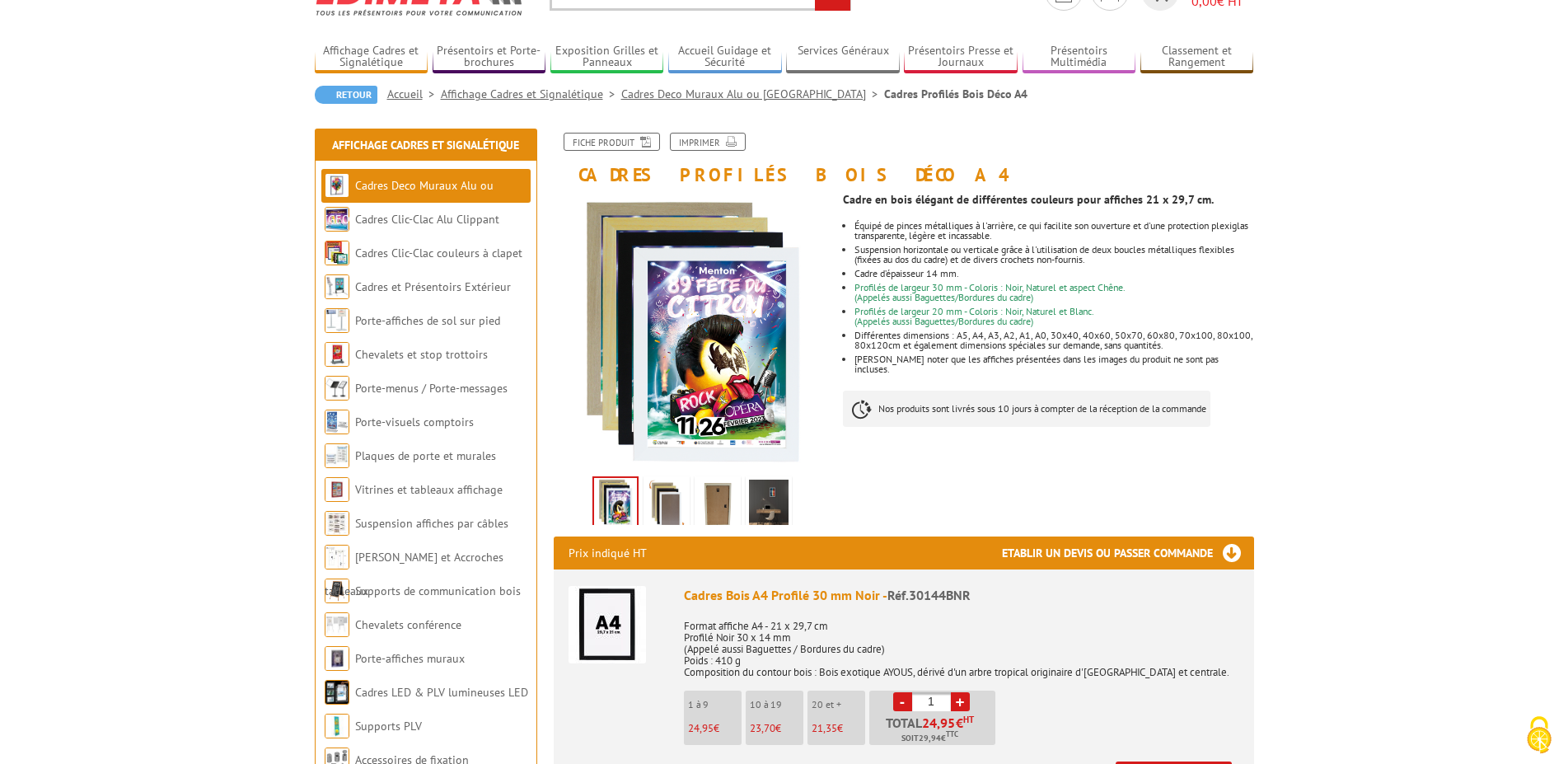
click at [652, 511] on img at bounding box center [667, 506] width 40 height 51
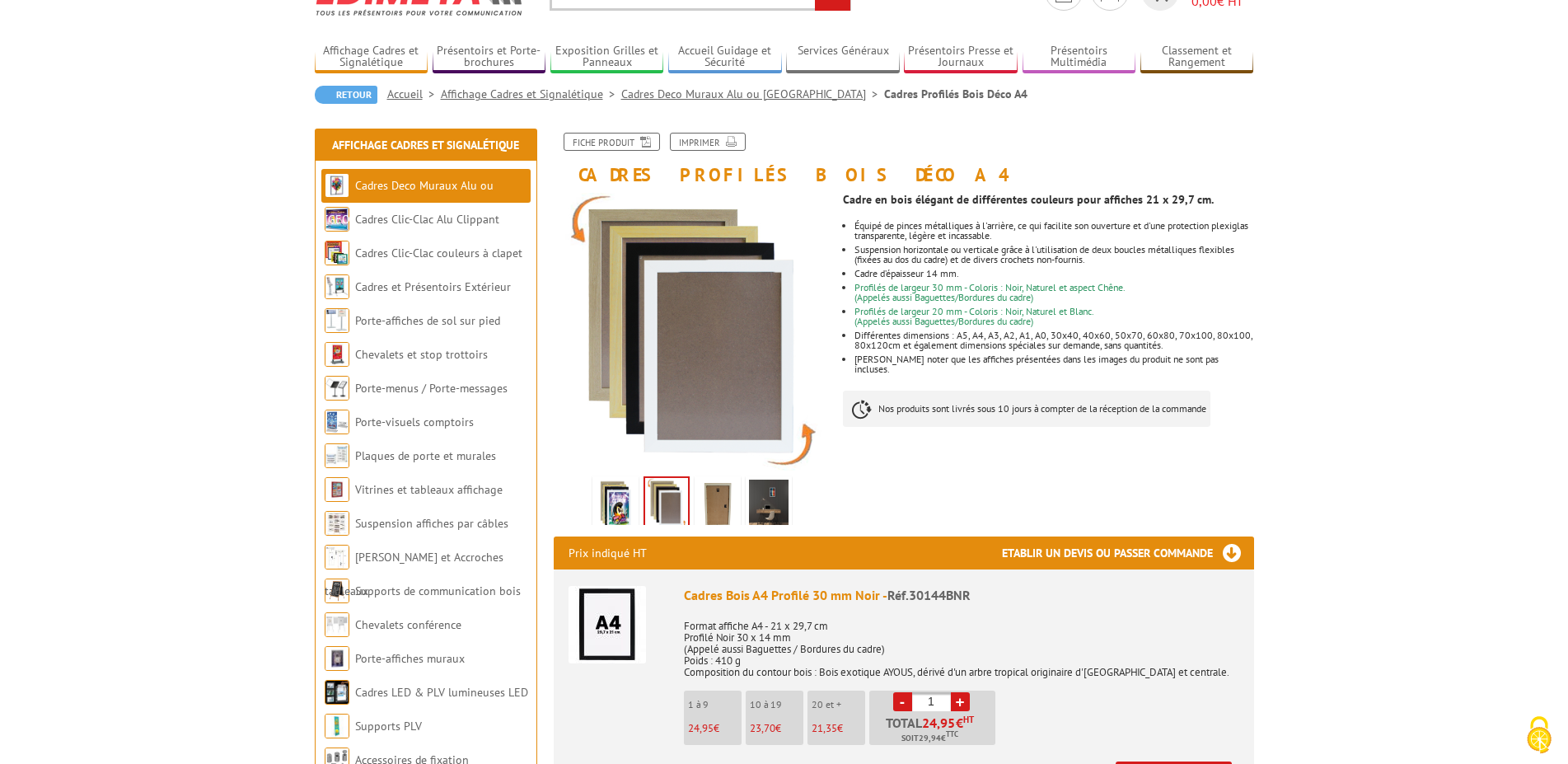
click at [701, 498] on img at bounding box center [718, 506] width 40 height 51
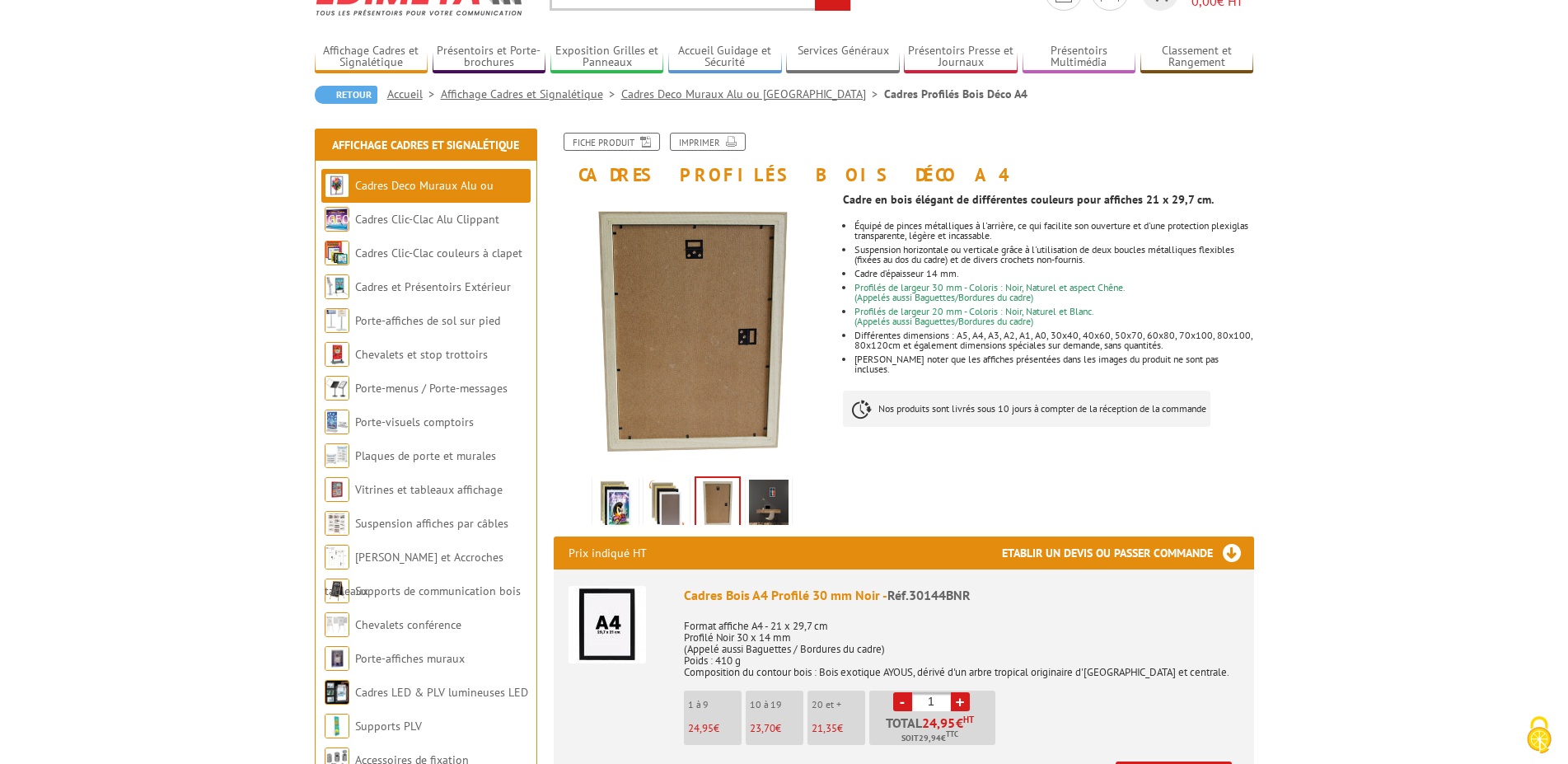
click at [761, 489] on img at bounding box center [769, 506] width 40 height 51
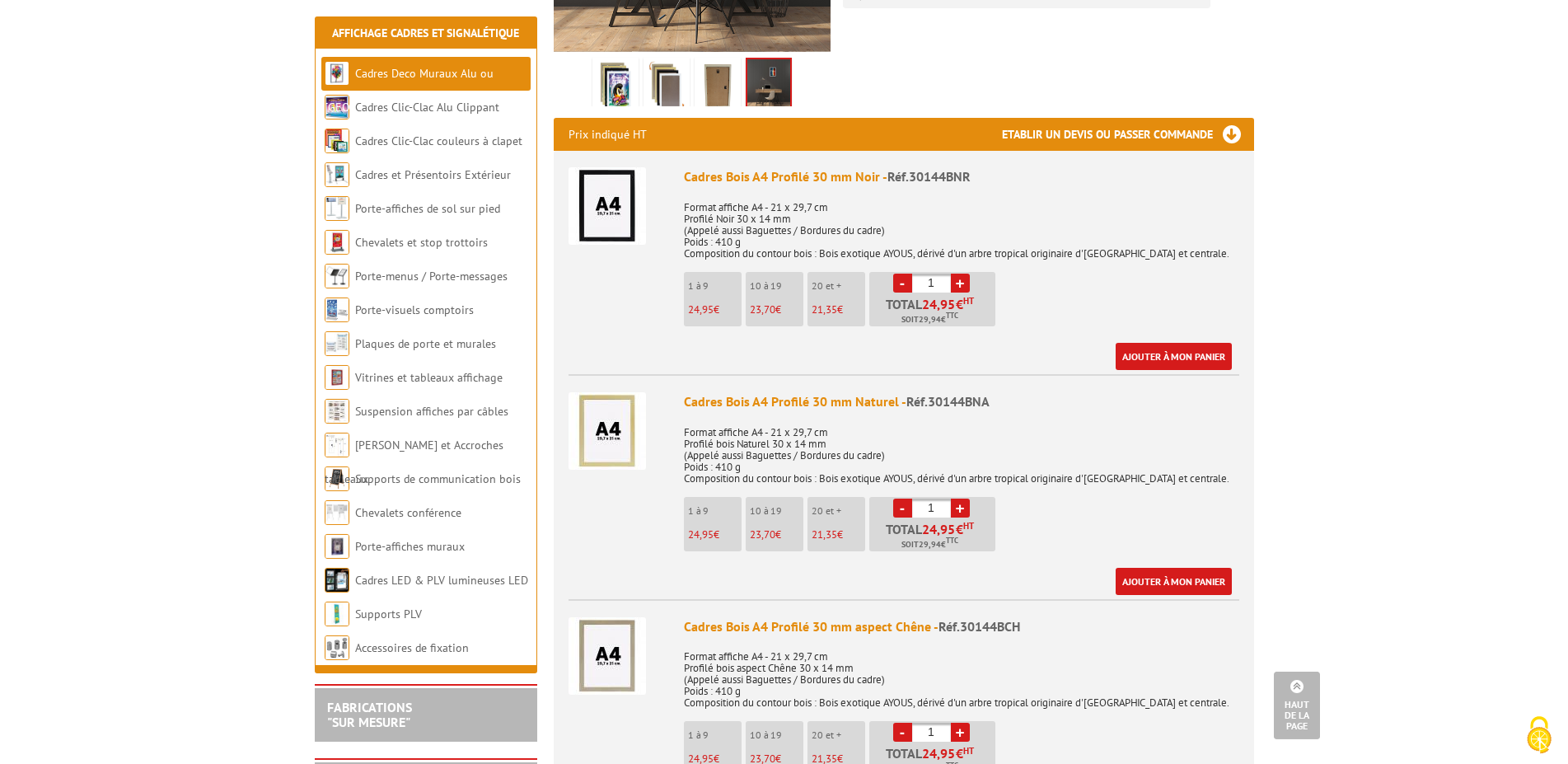
scroll to position [505, 0]
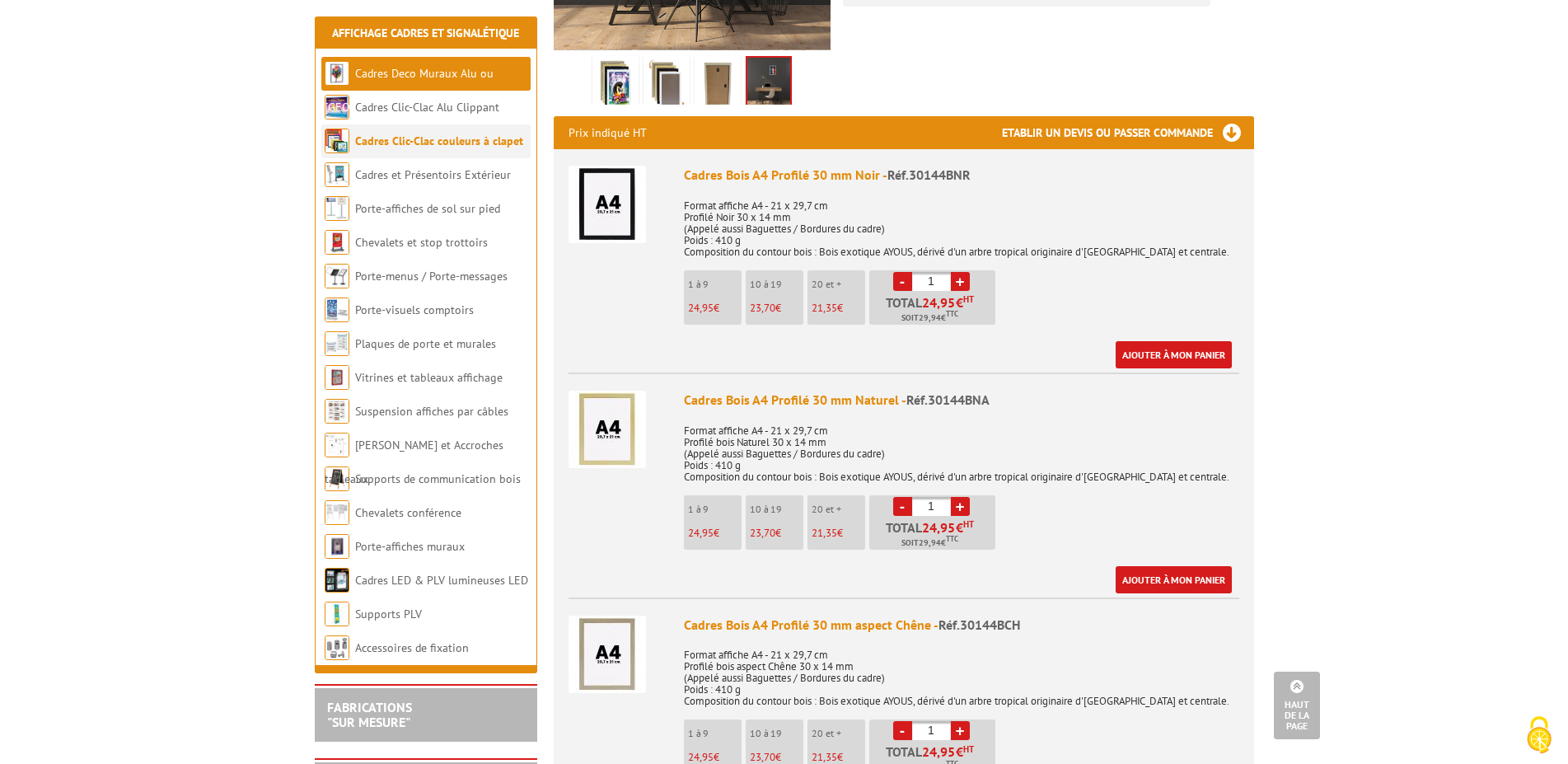
click at [447, 153] on li "Cadres Clic-Clac couleurs à clapet" at bounding box center [426, 141] width 209 height 34
click at [449, 147] on link "Cadres Clic-Clac couleurs à clapet" at bounding box center [439, 141] width 169 height 15
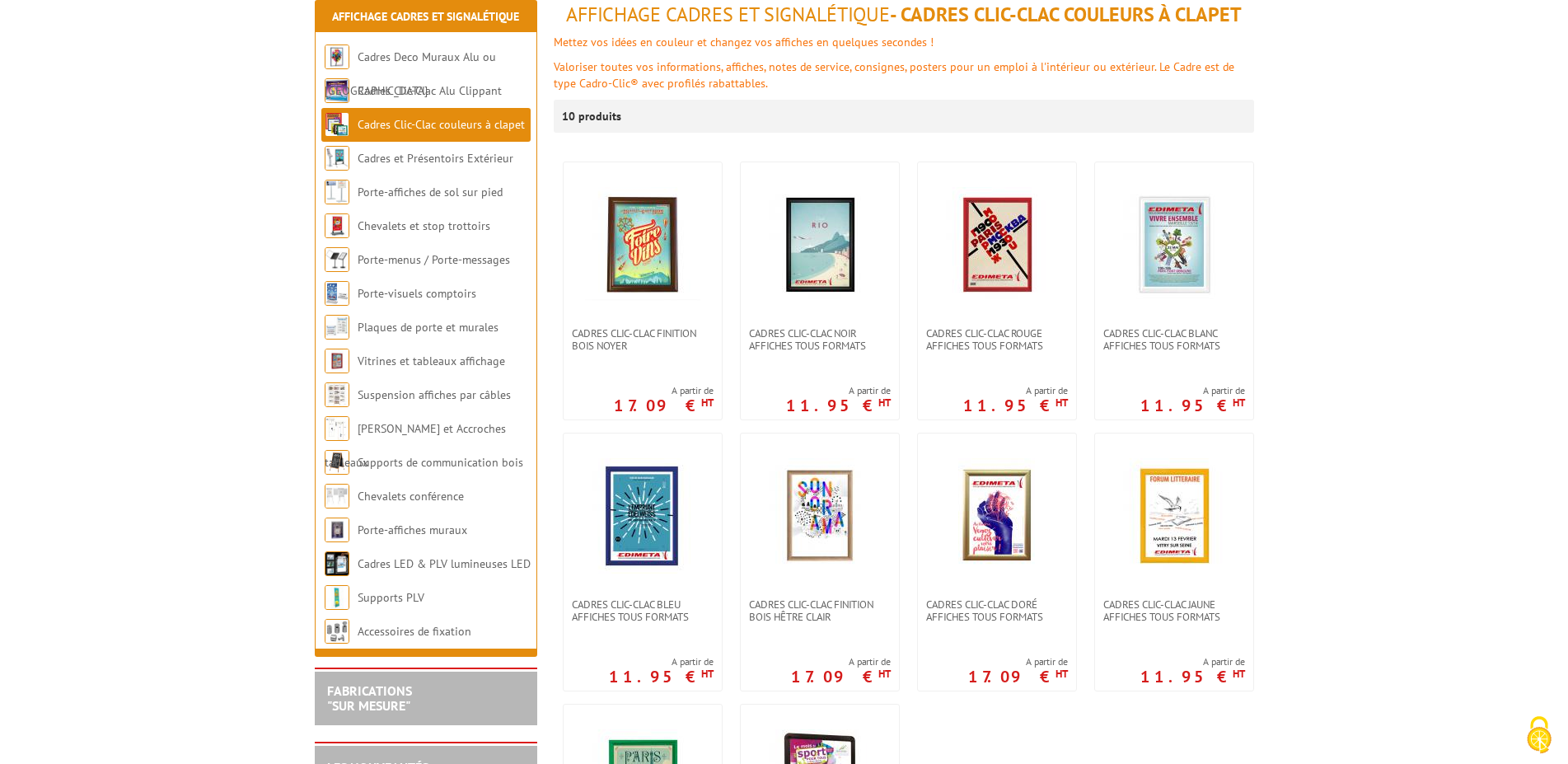
scroll to position [252, 0]
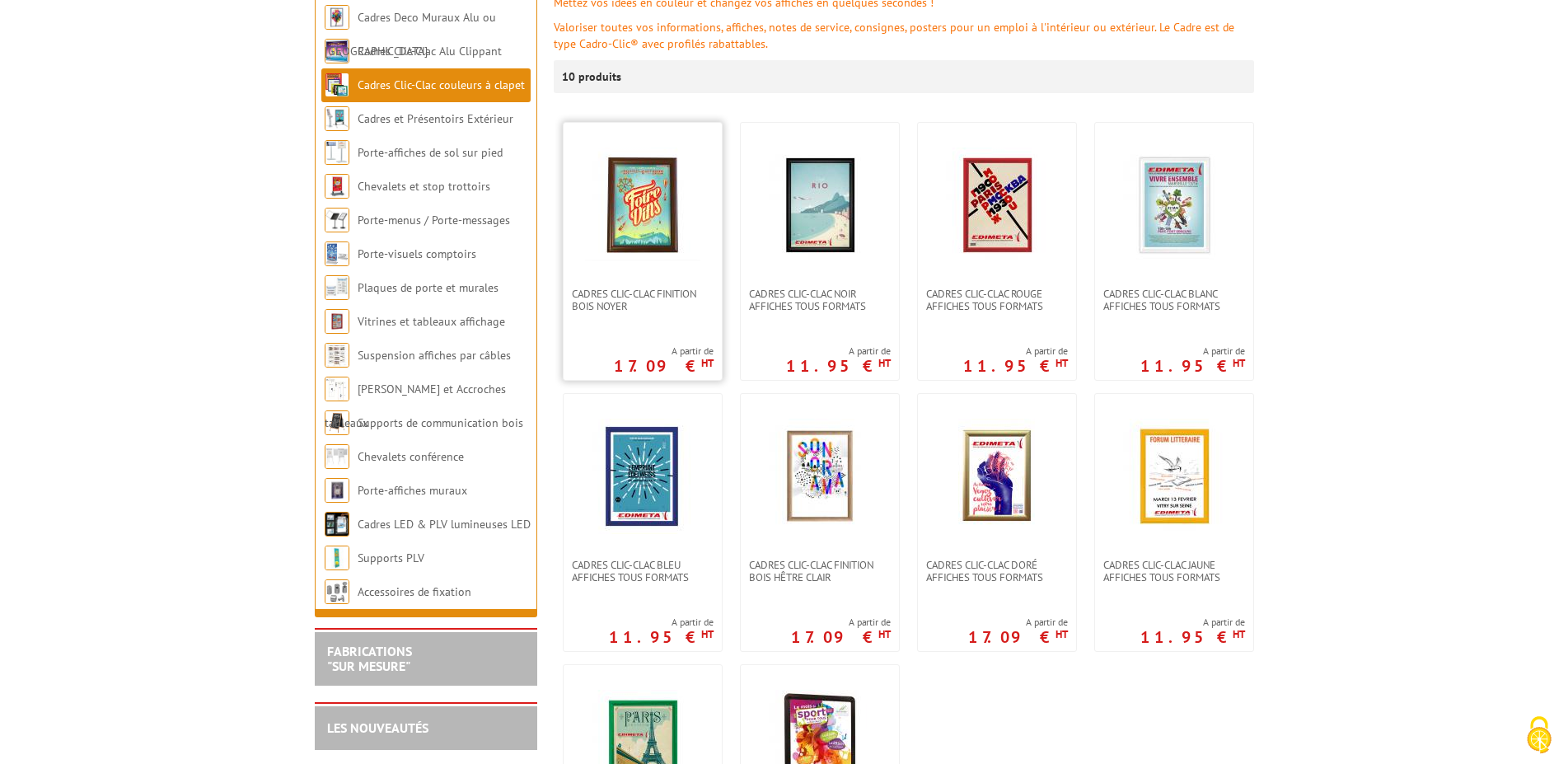
click at [644, 242] on img at bounding box center [642, 205] width 115 height 115
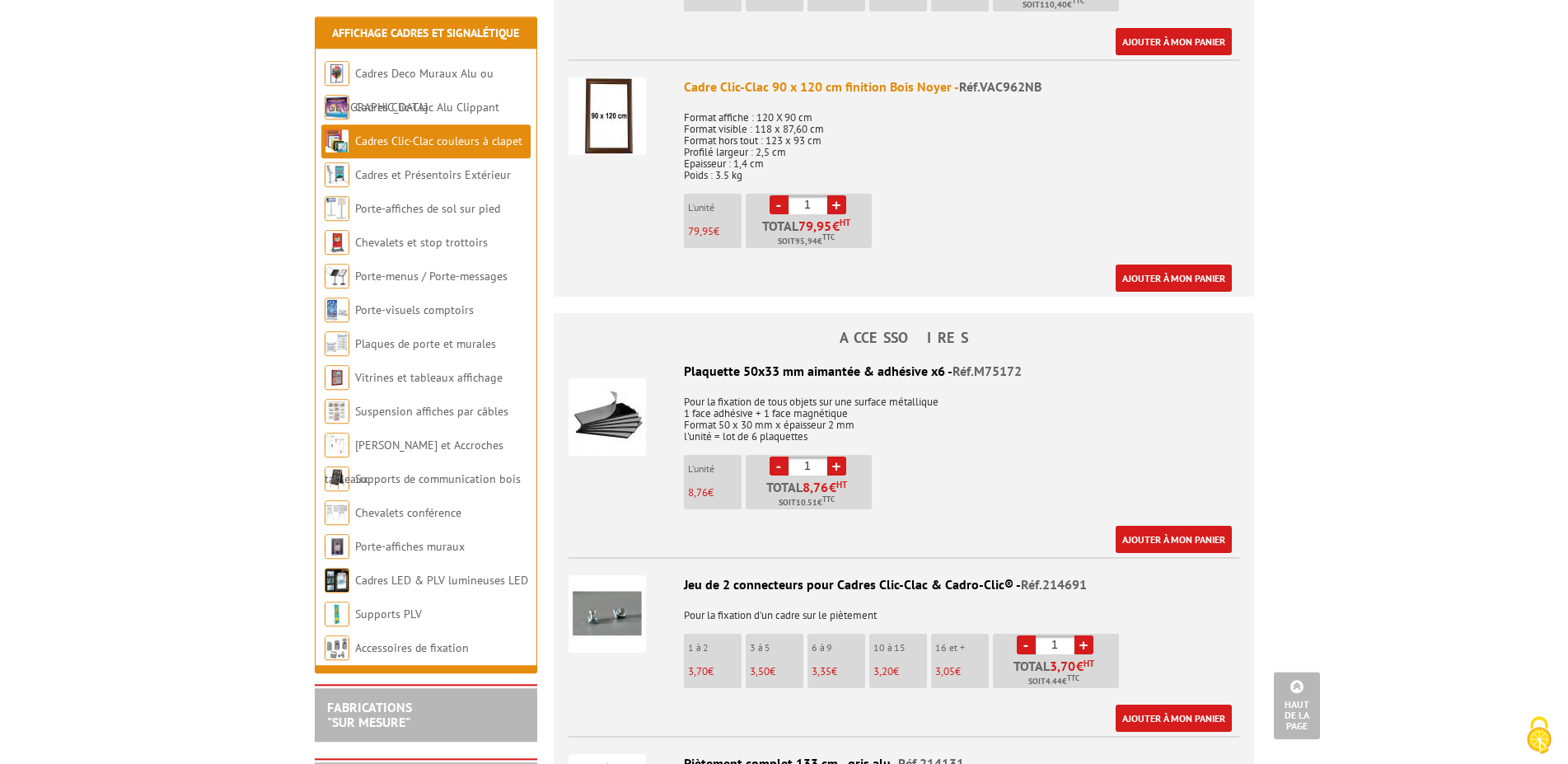
scroll to position [3112, 0]
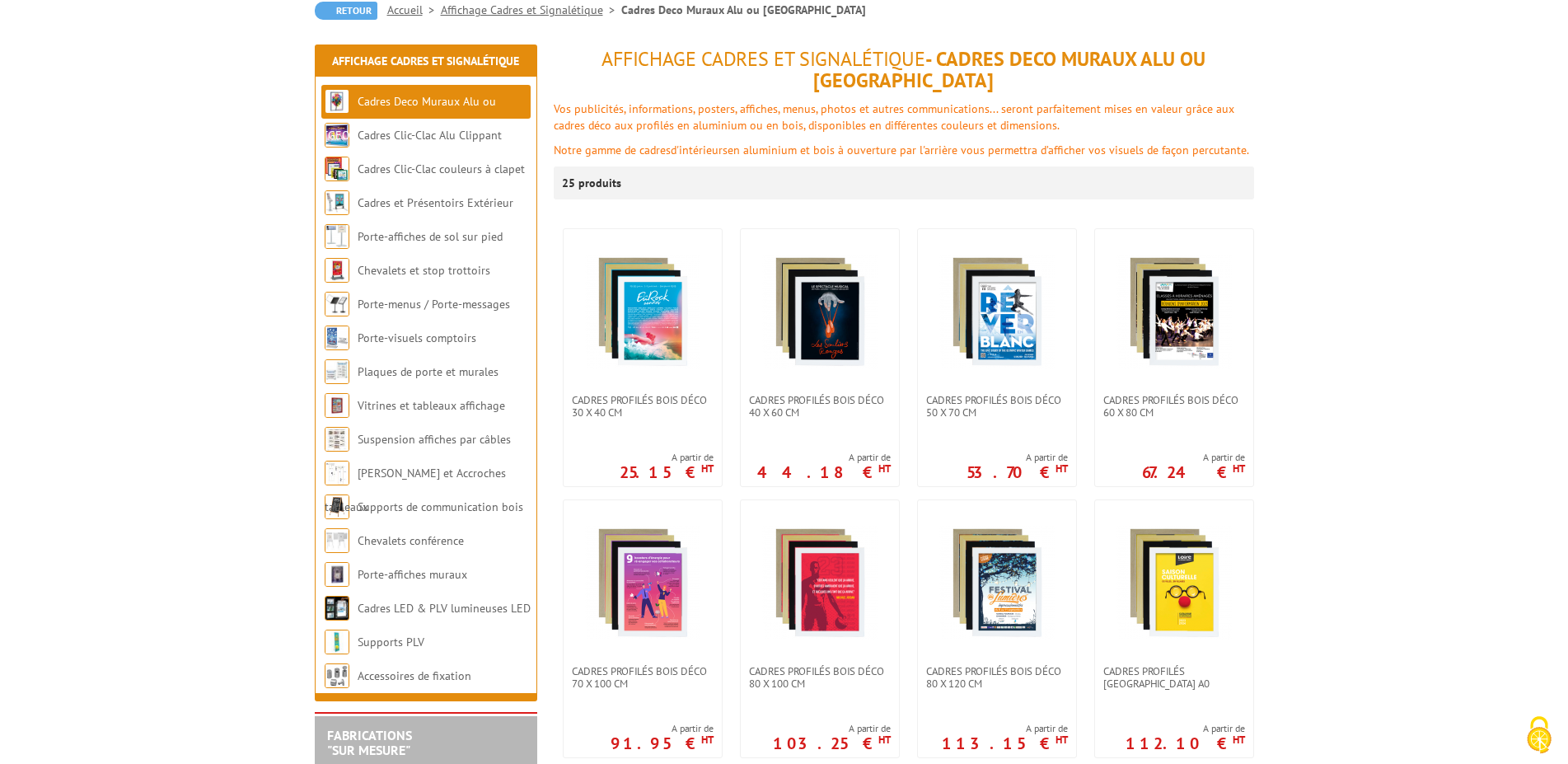
scroll to position [420, 0]
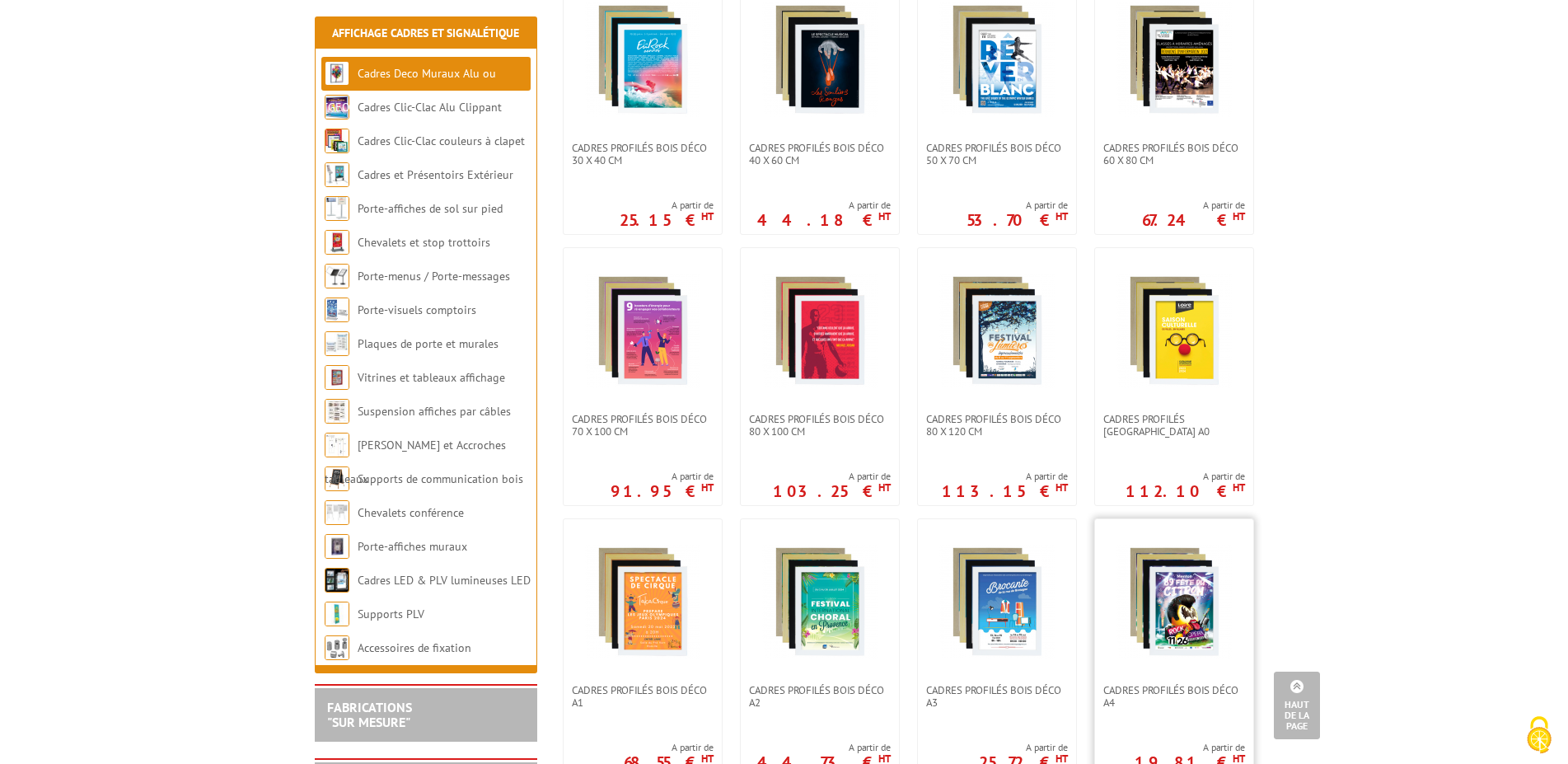
click at [1229, 566] on img at bounding box center [1174, 601] width 115 height 115
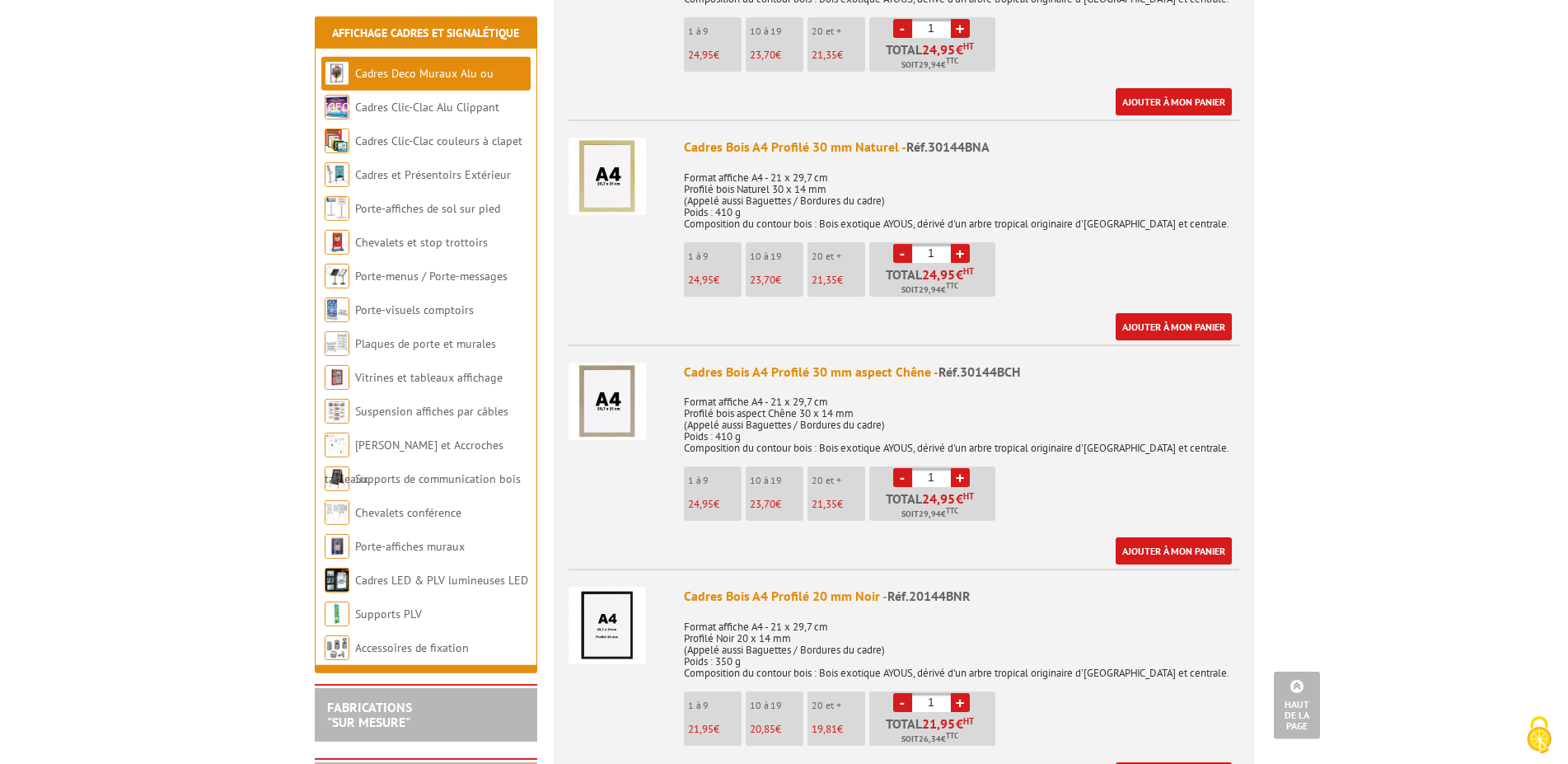
scroll to position [757, 0]
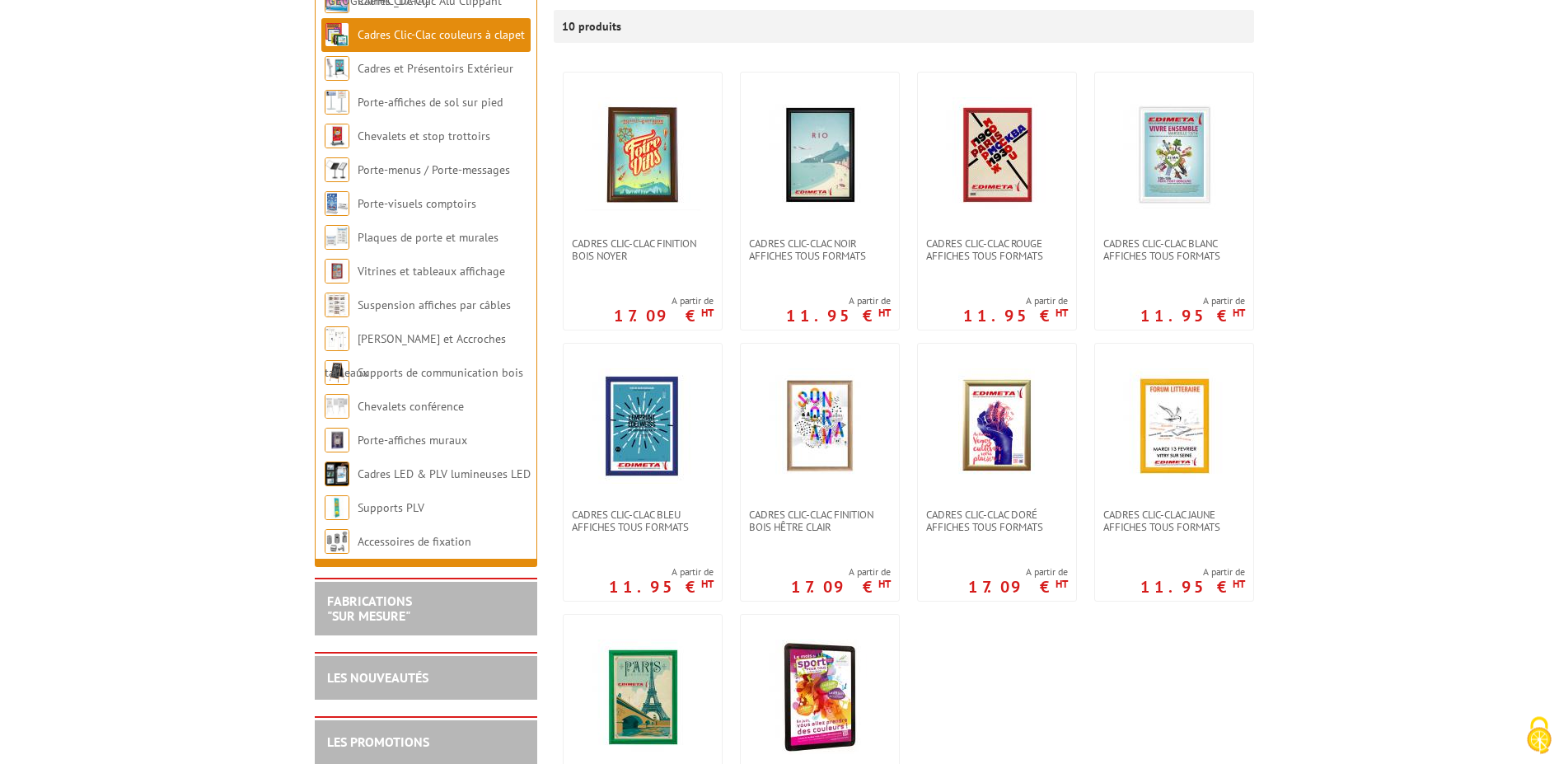
scroll to position [336, 0]
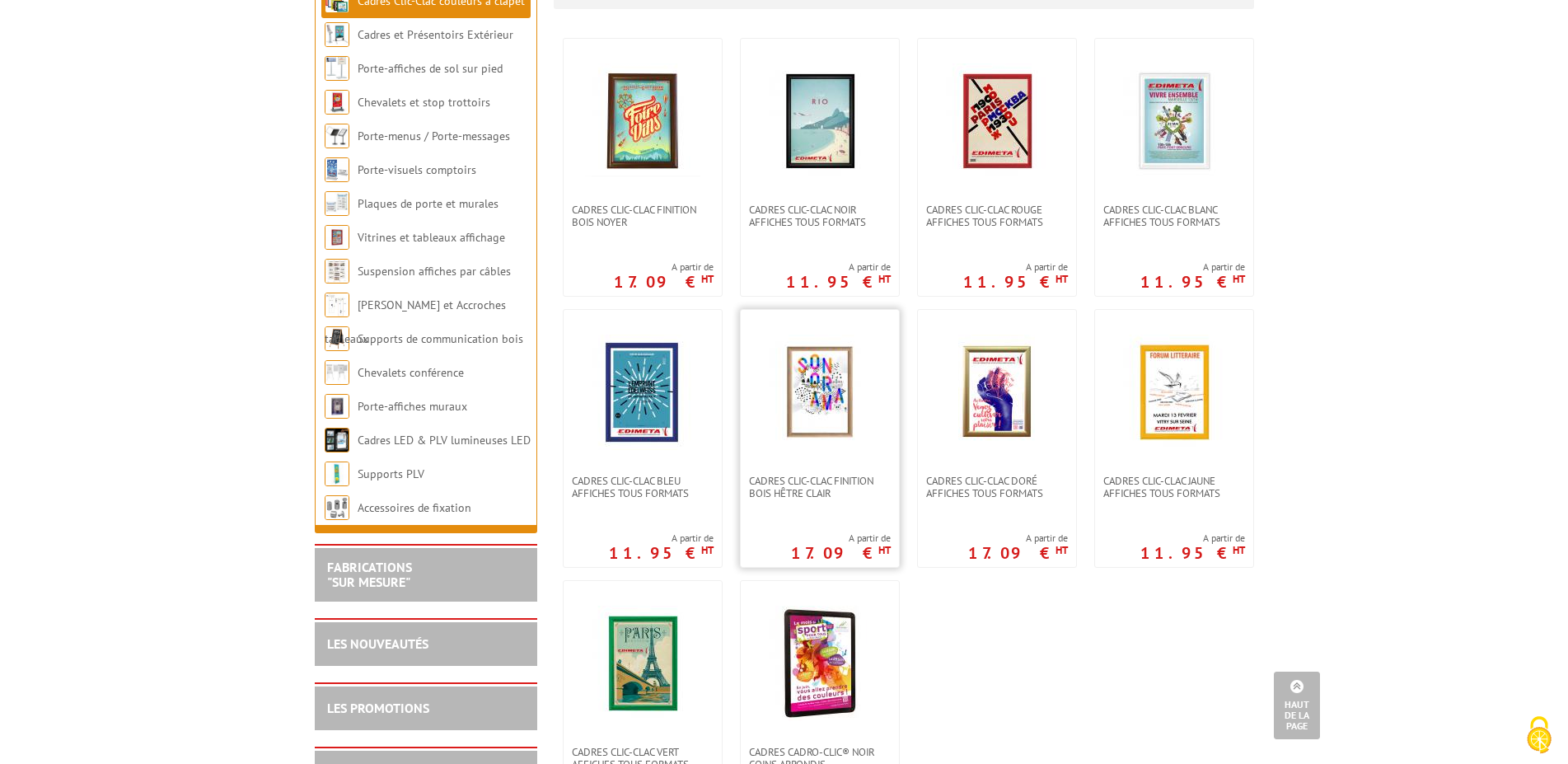
click at [835, 406] on img at bounding box center [819, 392] width 115 height 115
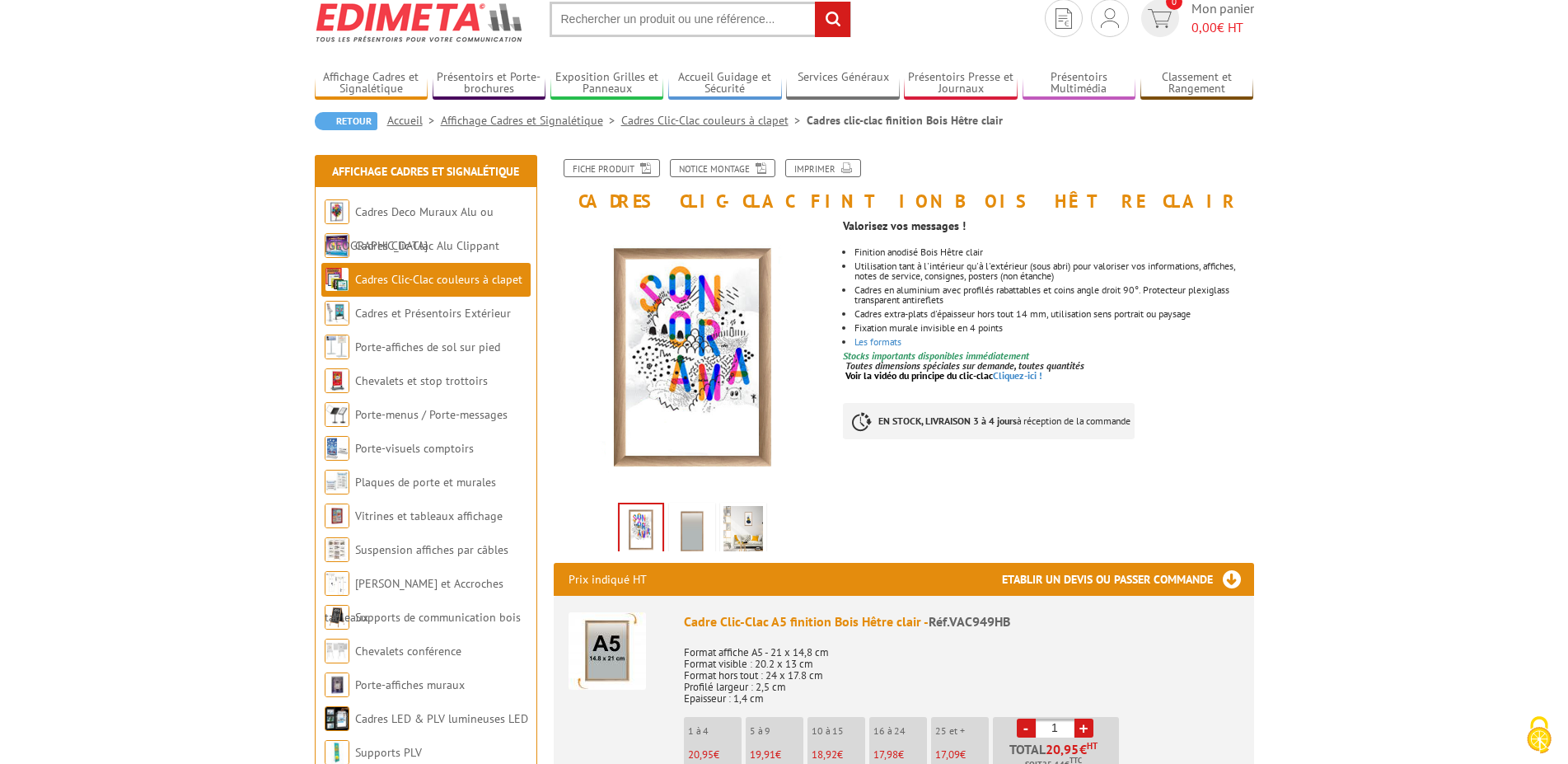
scroll to position [84, 0]
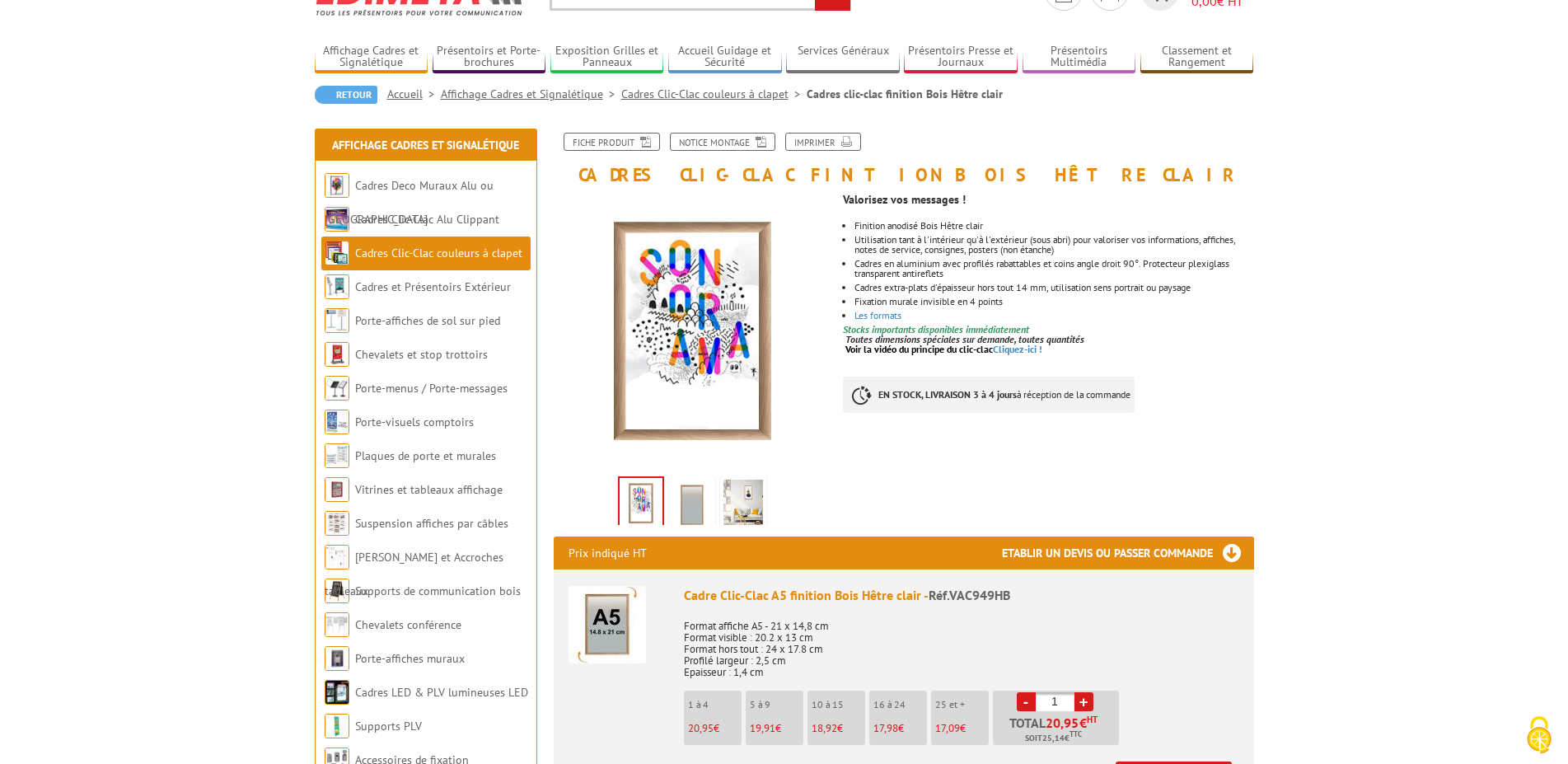
click at [743, 484] on img at bounding box center [744, 506] width 40 height 51
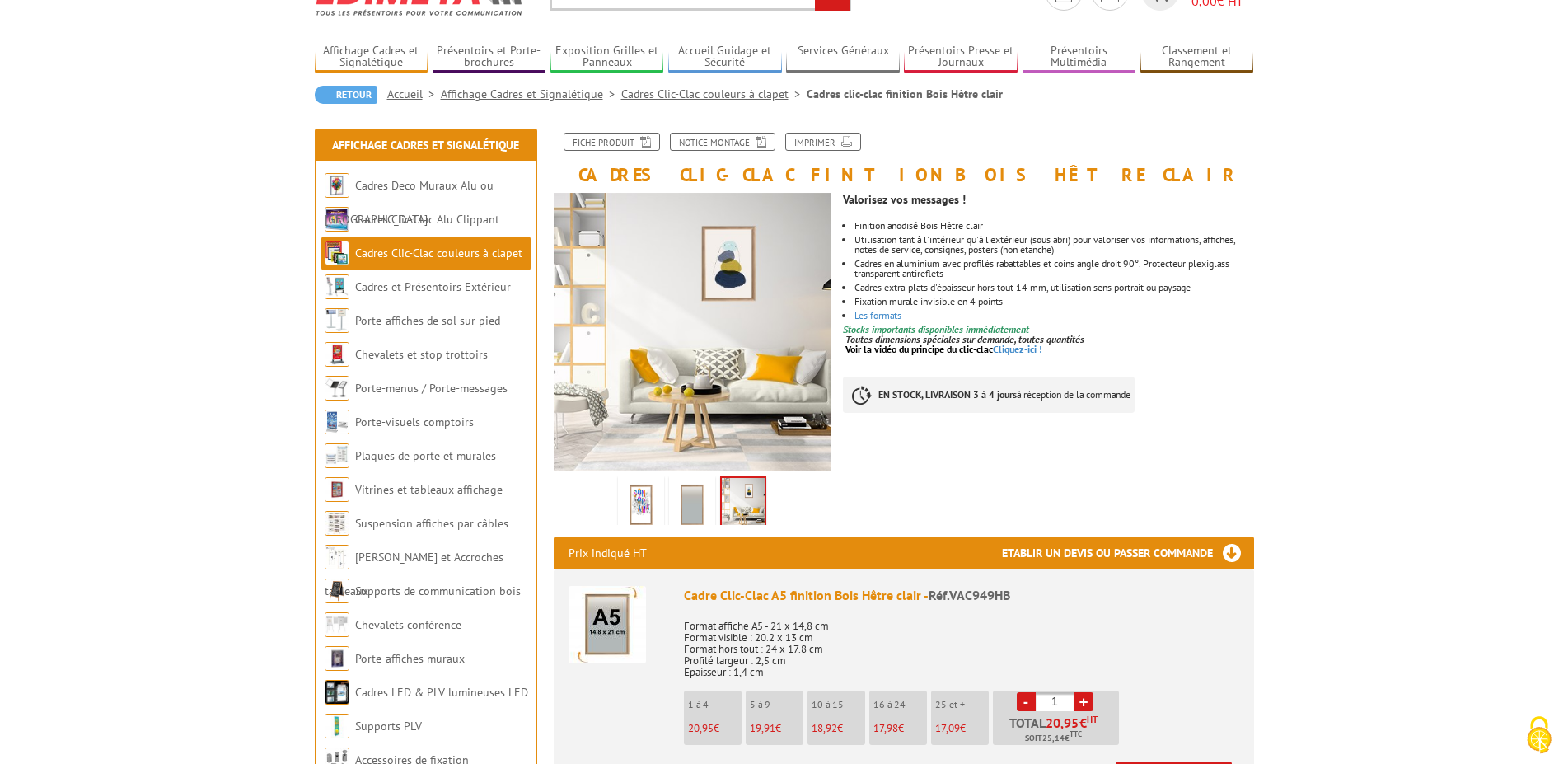
click at [680, 502] on img at bounding box center [692, 506] width 40 height 51
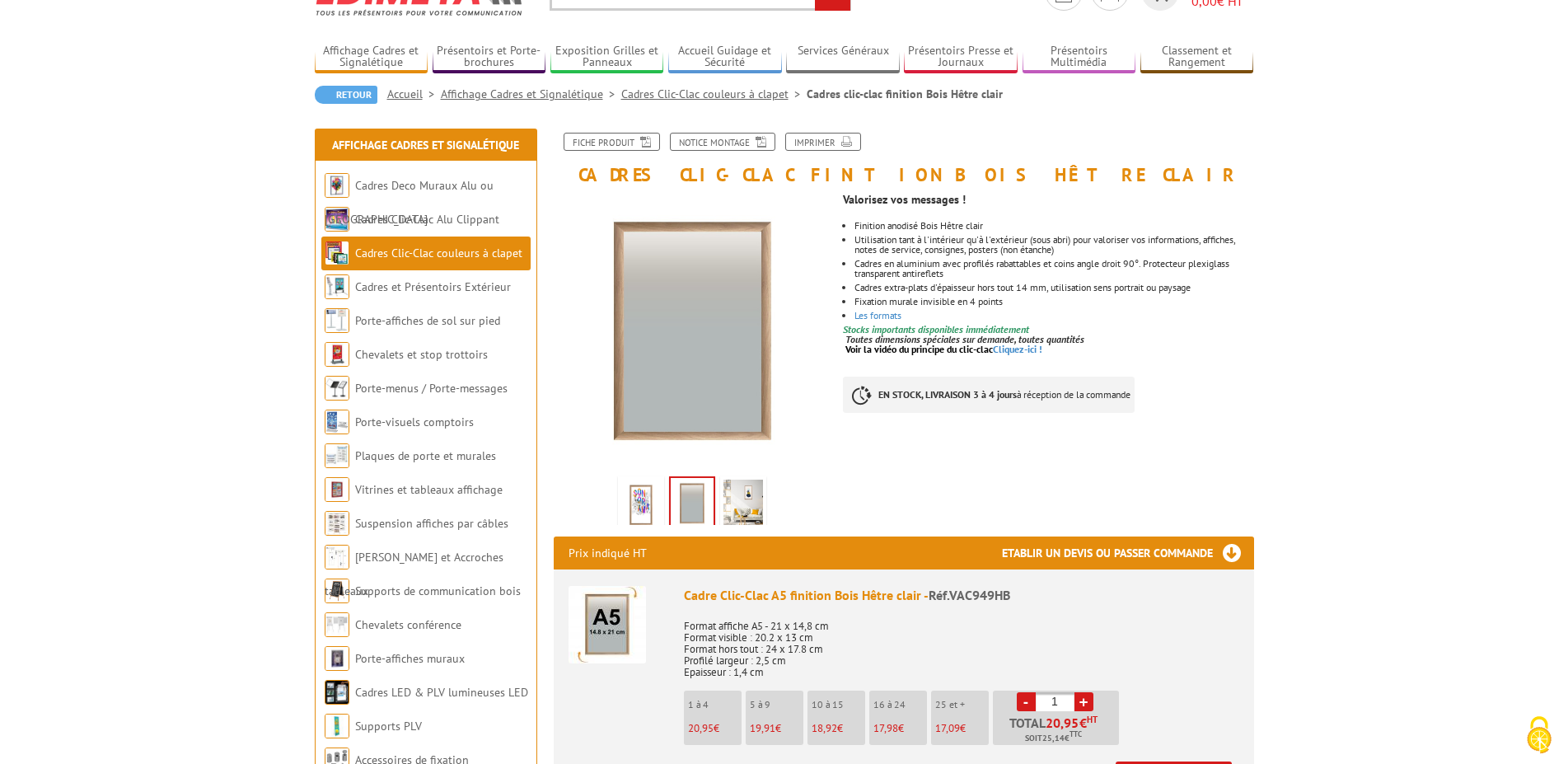
click at [652, 507] on img at bounding box center [642, 506] width 40 height 51
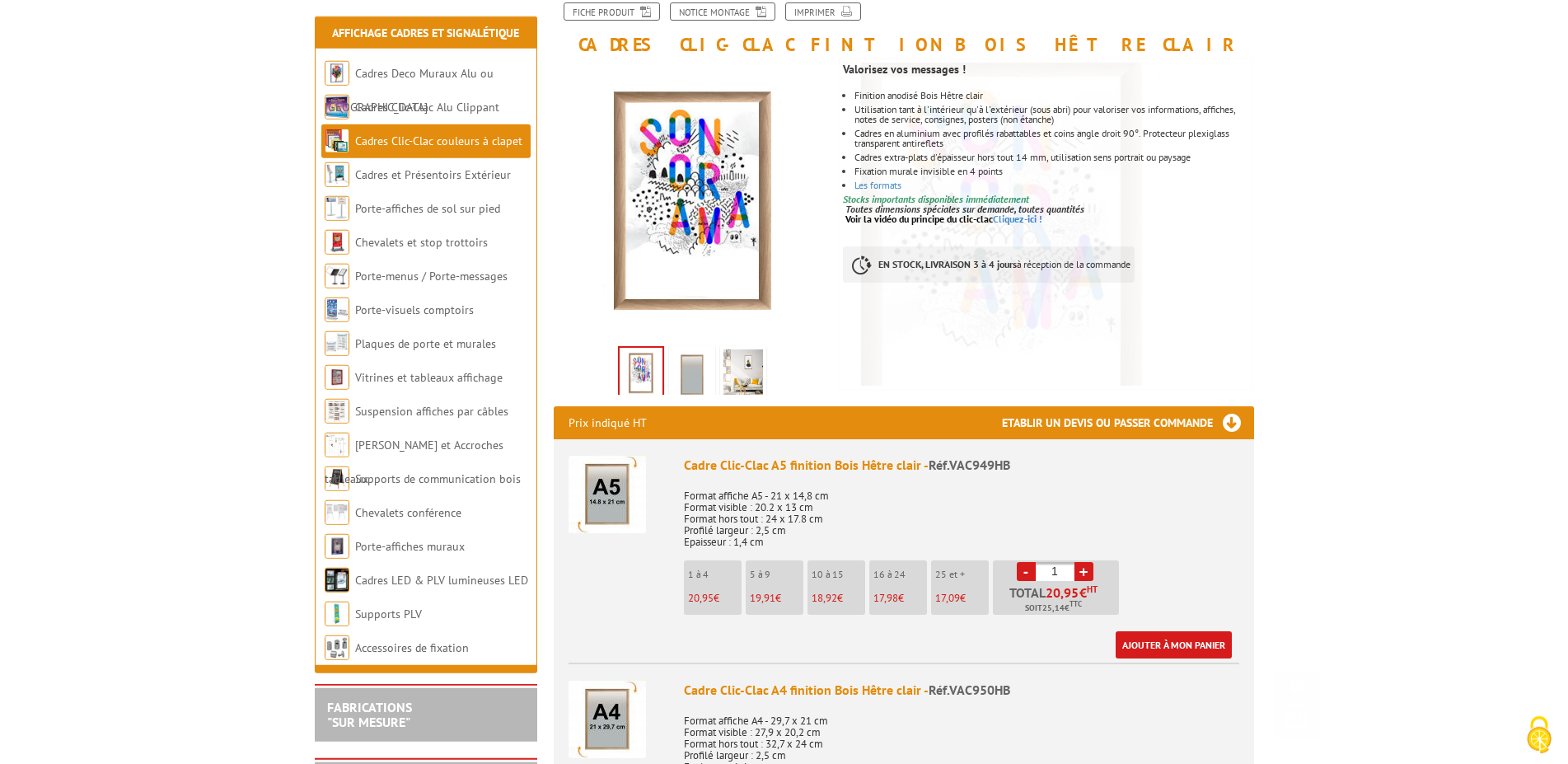
scroll to position [420, 0]
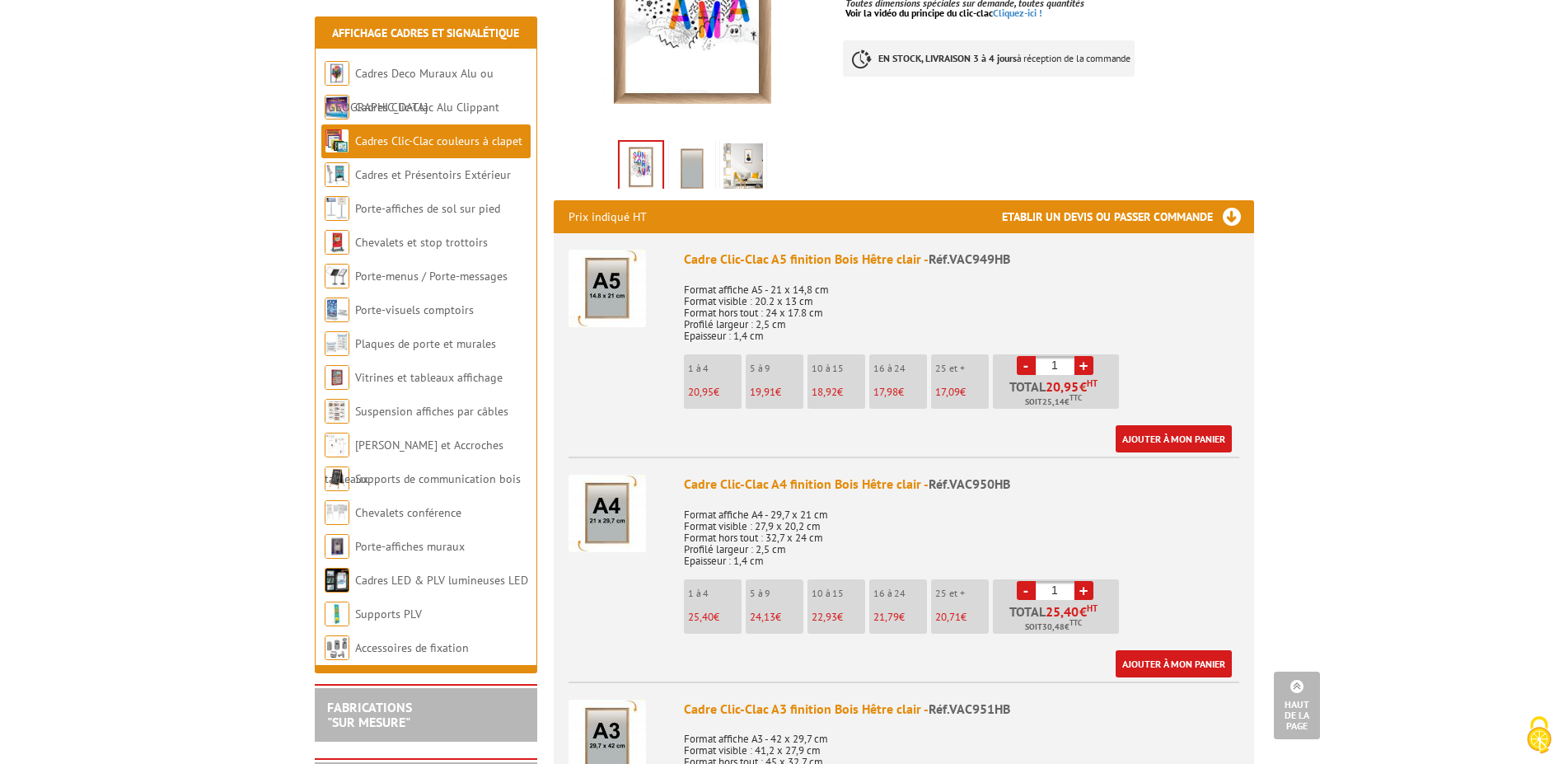
click at [606, 503] on img at bounding box center [607, 513] width 77 height 77
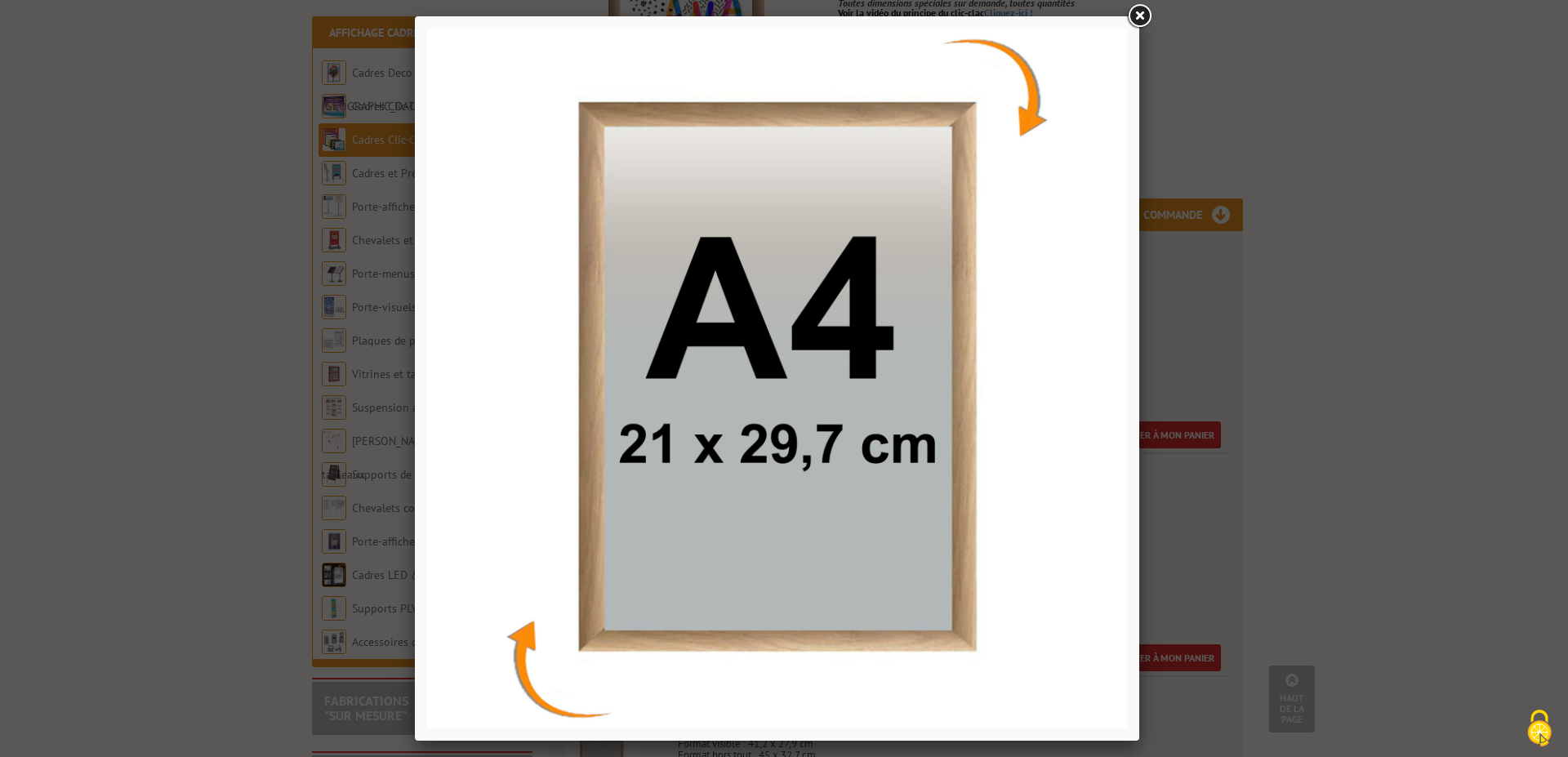
click at [1236, 337] on div at bounding box center [784, 378] width 1568 height 757
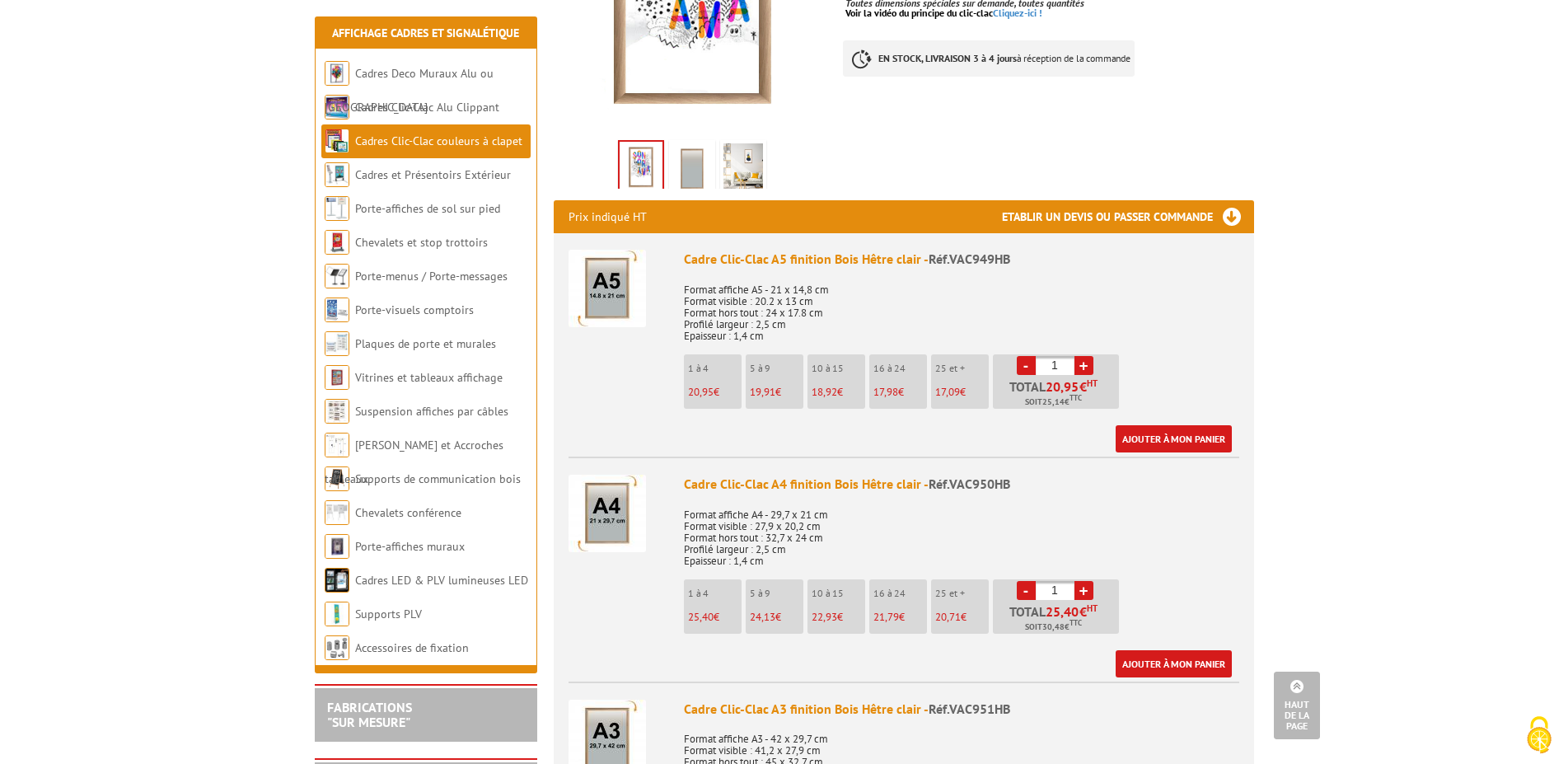
click at [1082, 589] on link "+" at bounding box center [1084, 590] width 19 height 19
click at [1082, 588] on link "+" at bounding box center [1084, 590] width 19 height 19
type input "4"
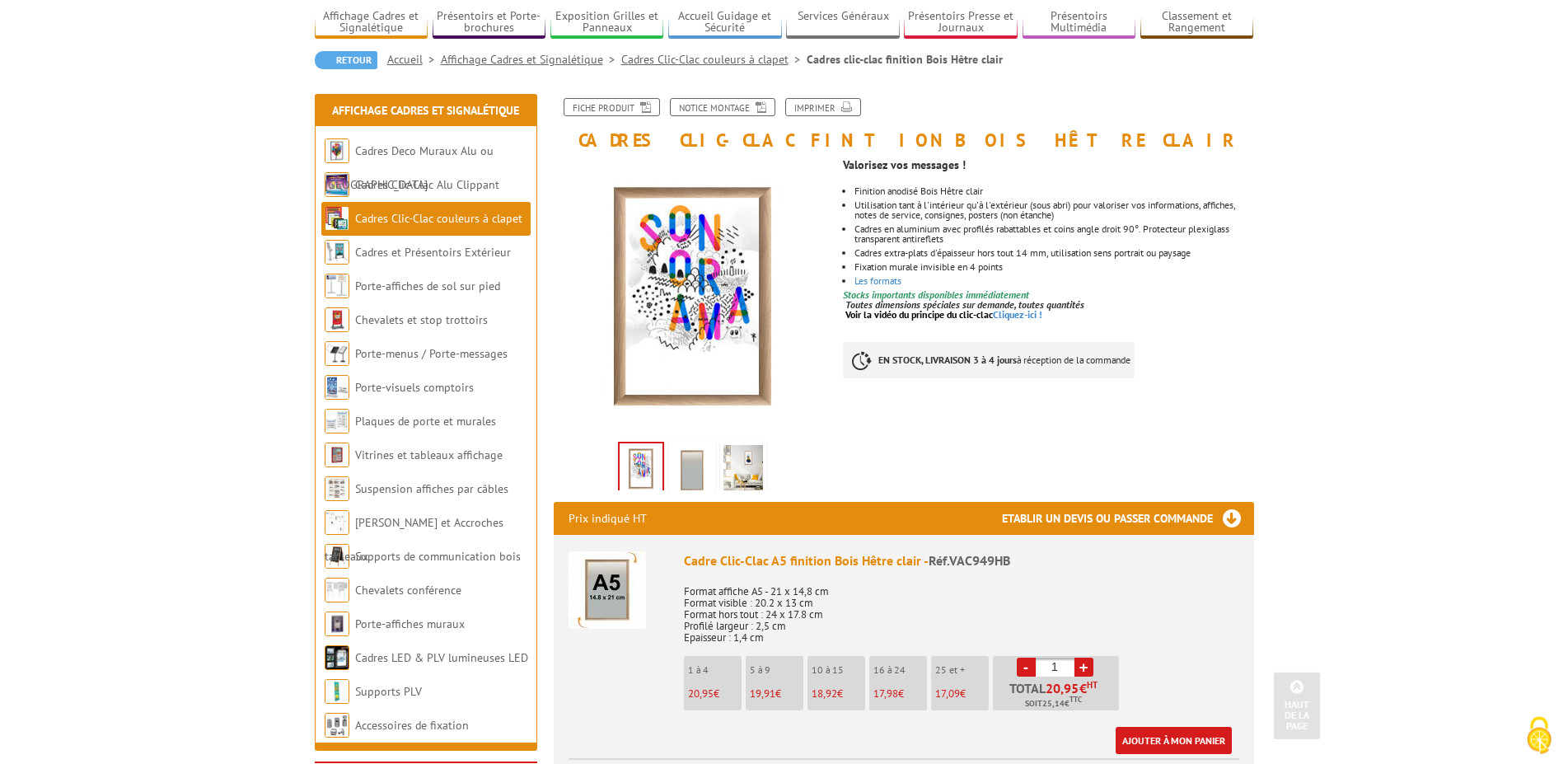
scroll to position [84, 0]
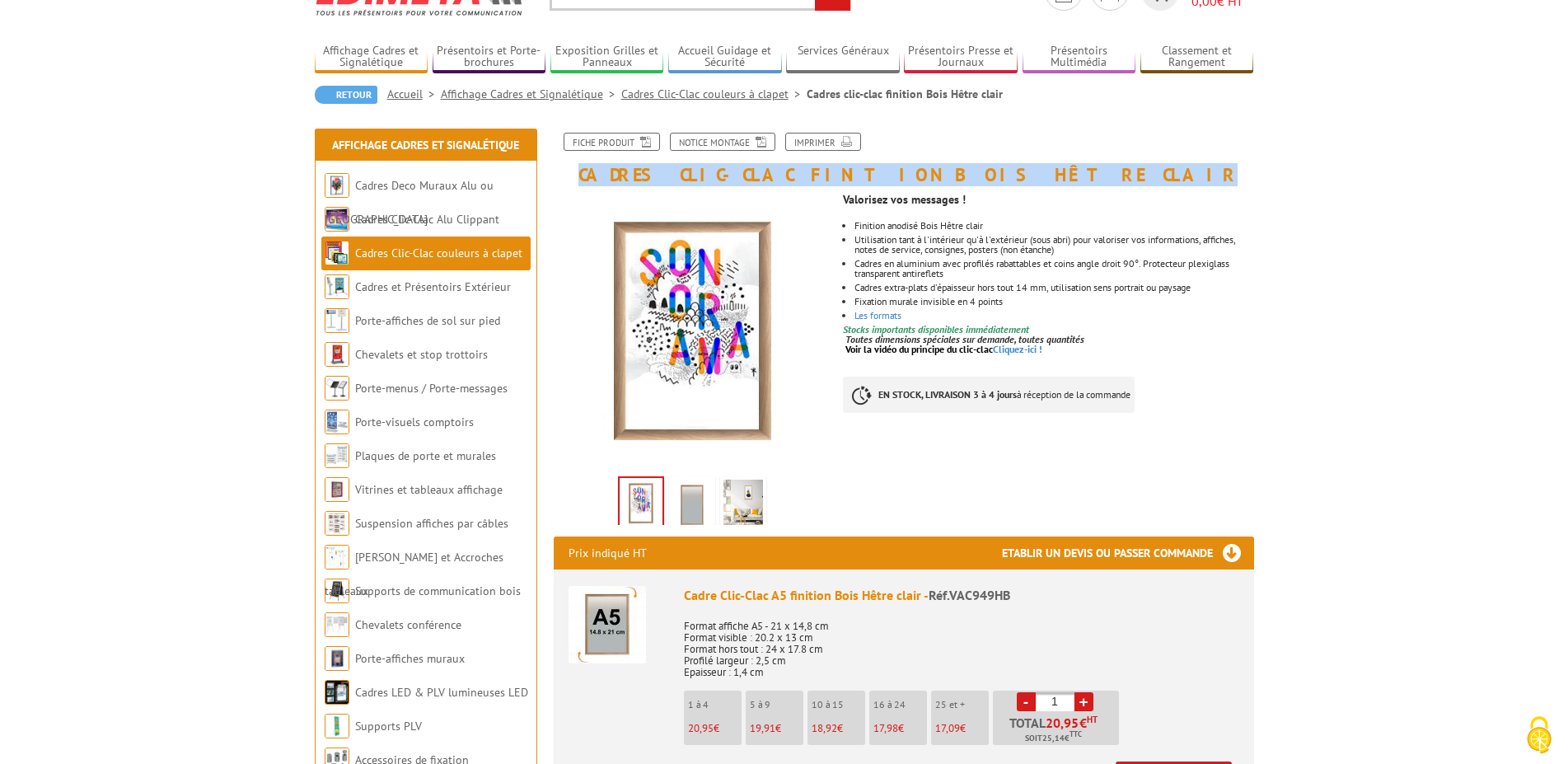
drag, startPoint x: 577, startPoint y: 176, endPoint x: 960, endPoint y: 181, distance: 383.0
click at [960, 181] on h1 "Cadres clic-clac finition Bois Hêtre clair" at bounding box center [904, 159] width 725 height 52
copy h1 "Cadres clic-clac finition Bois Hêtre clair"
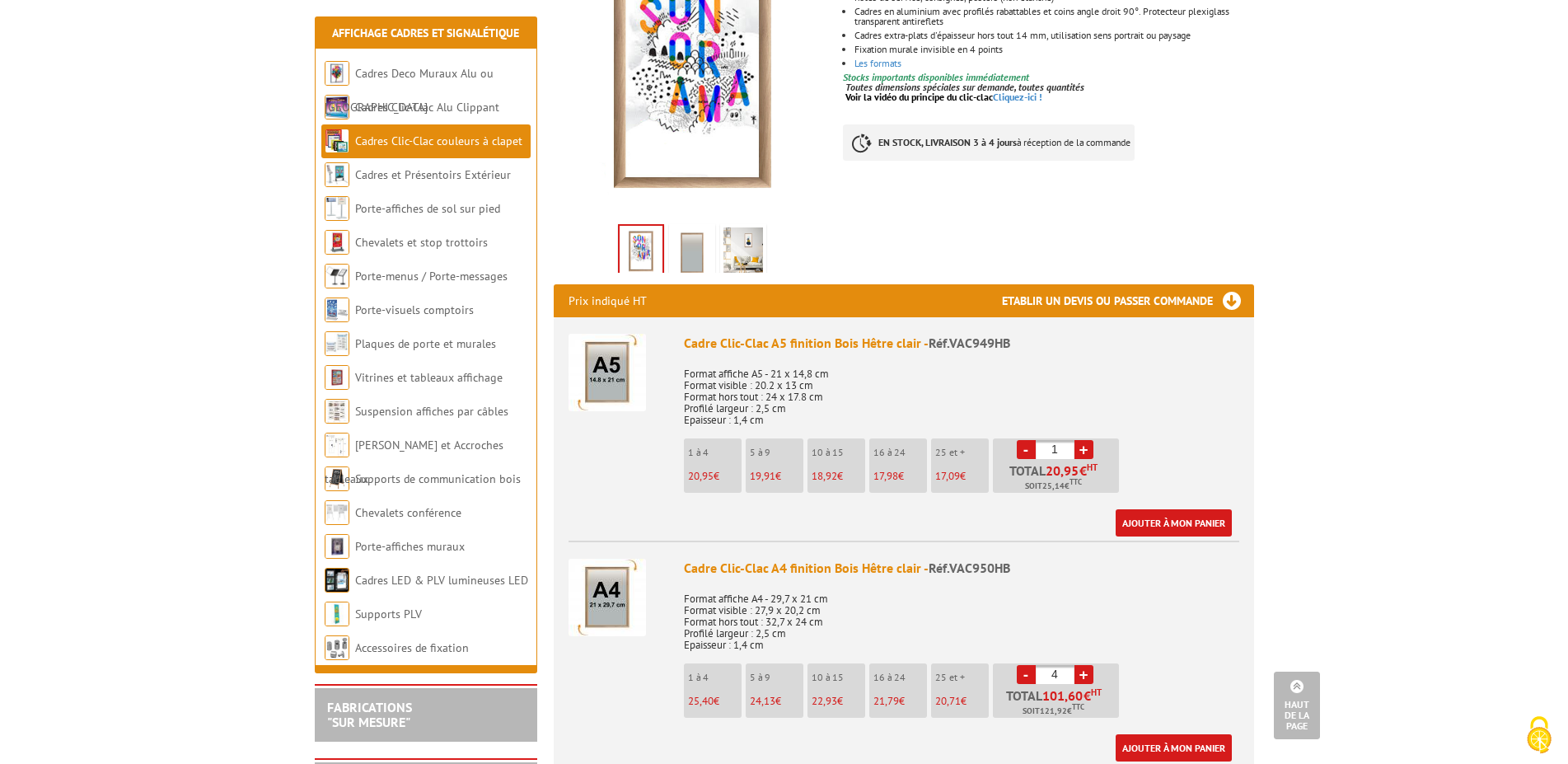
scroll to position [0, 0]
